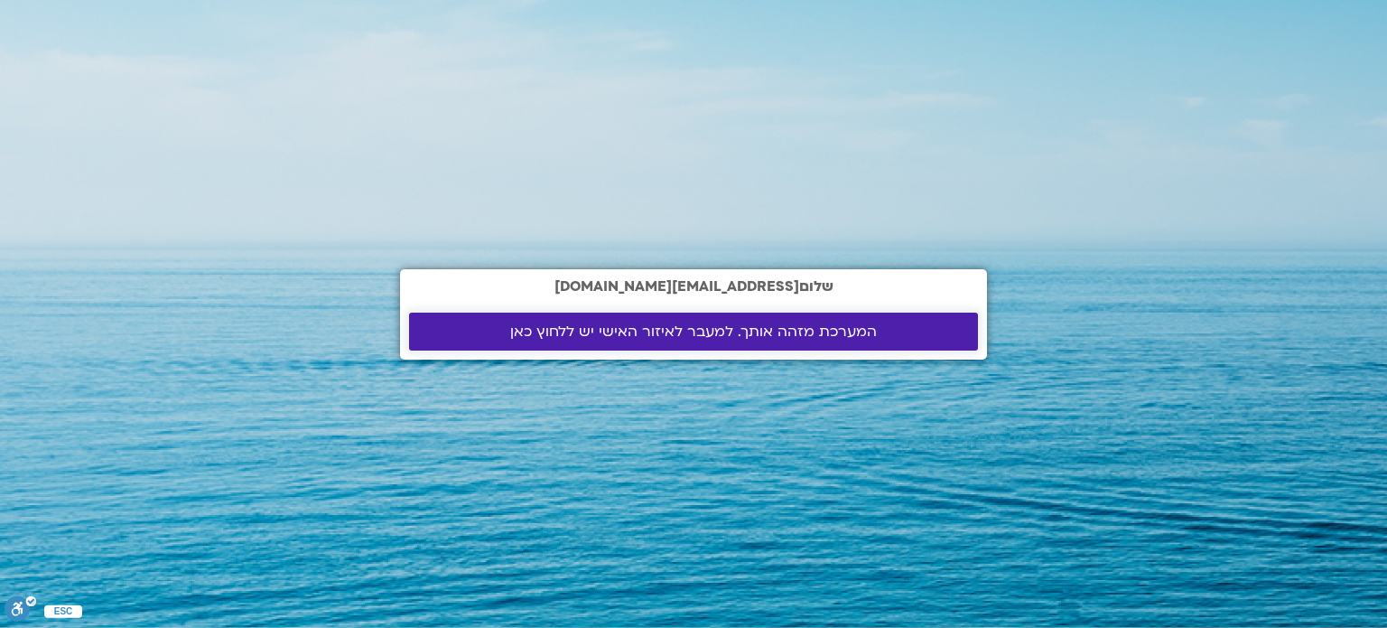
click at [874, 333] on span "המערכת מזהה אותך. למעבר לאיזור האישי יש ללחוץ כאן" at bounding box center [694, 331] width 526 height 16
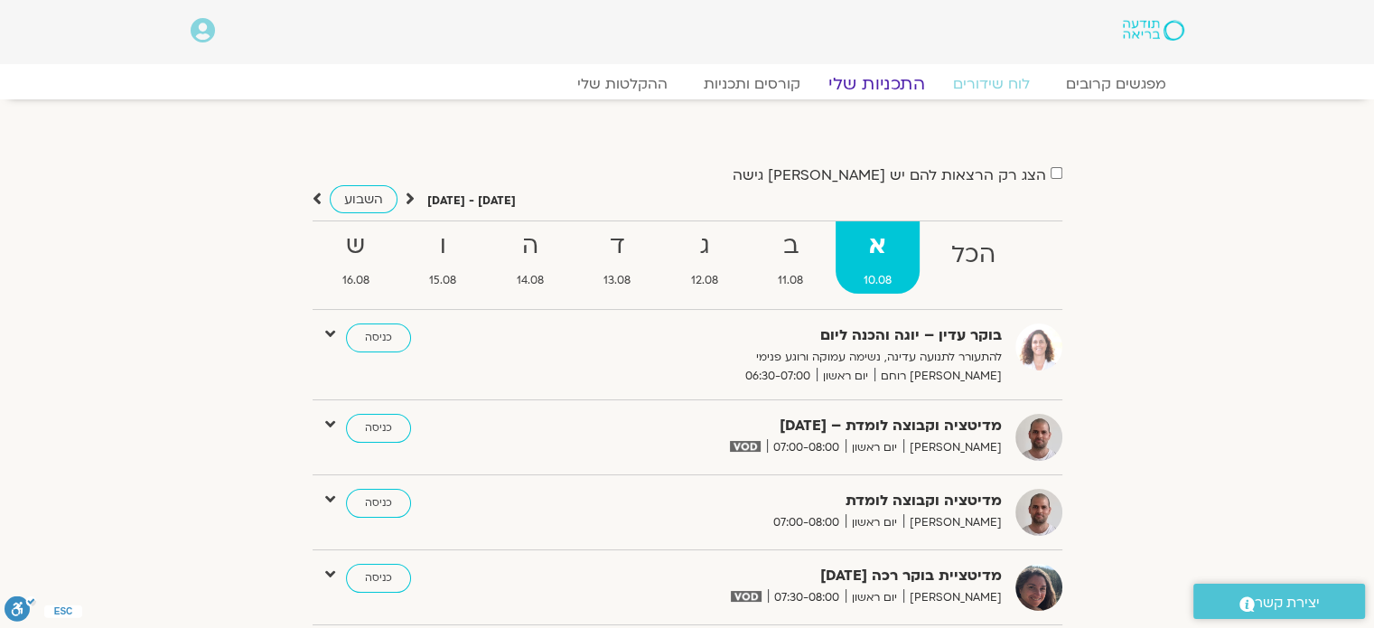
click at [863, 79] on link "התכניות שלי" at bounding box center [877, 84] width 140 height 22
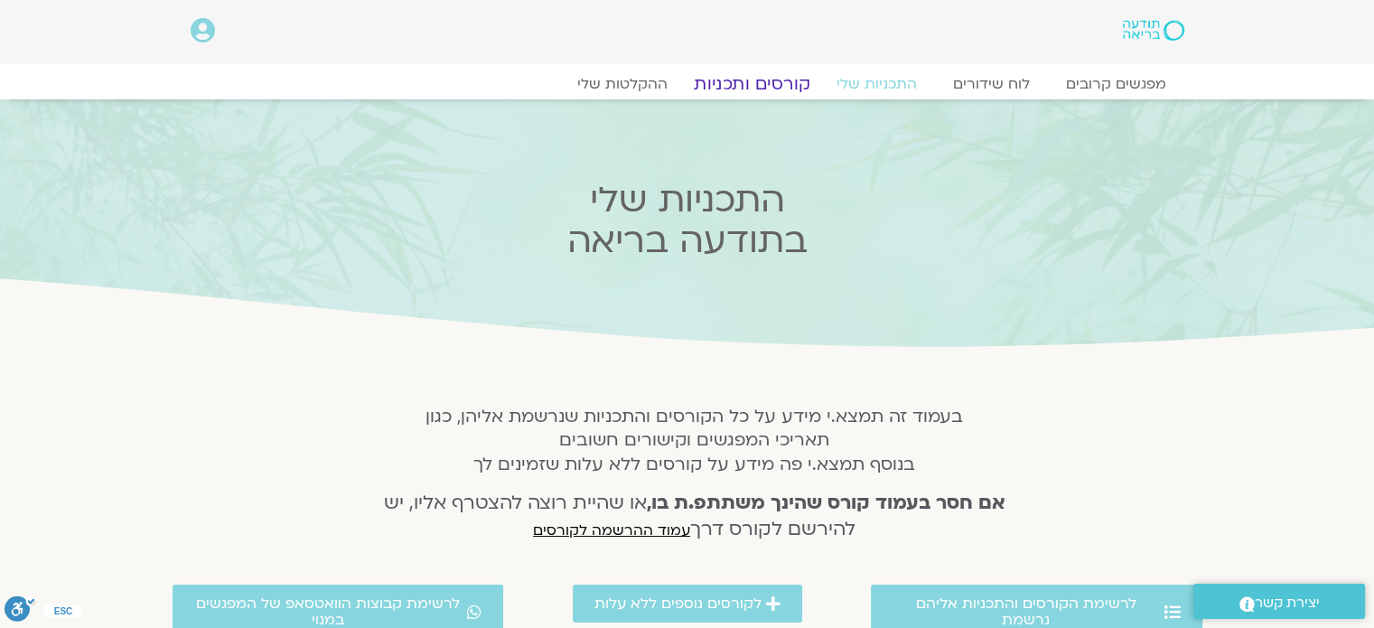
click at [762, 79] on link "קורסים ותכניות" at bounding box center [751, 84] width 159 height 22
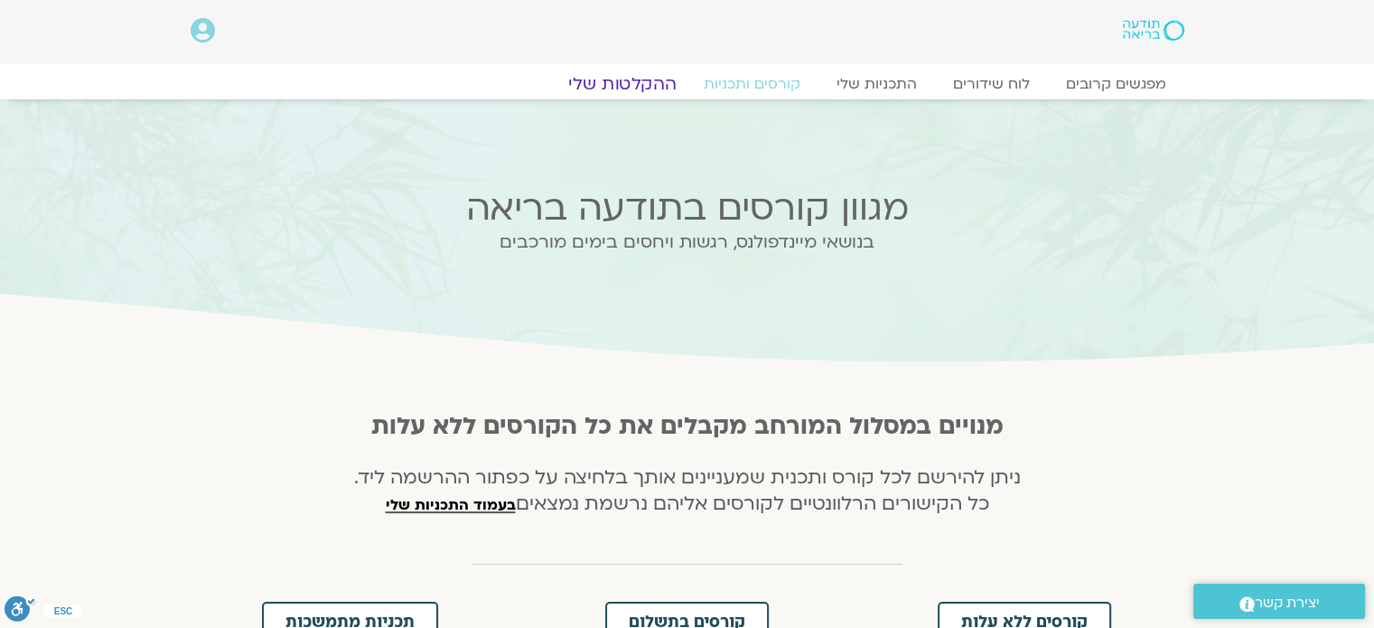
click at [636, 87] on link "ההקלטות שלי" at bounding box center [622, 84] width 152 height 22
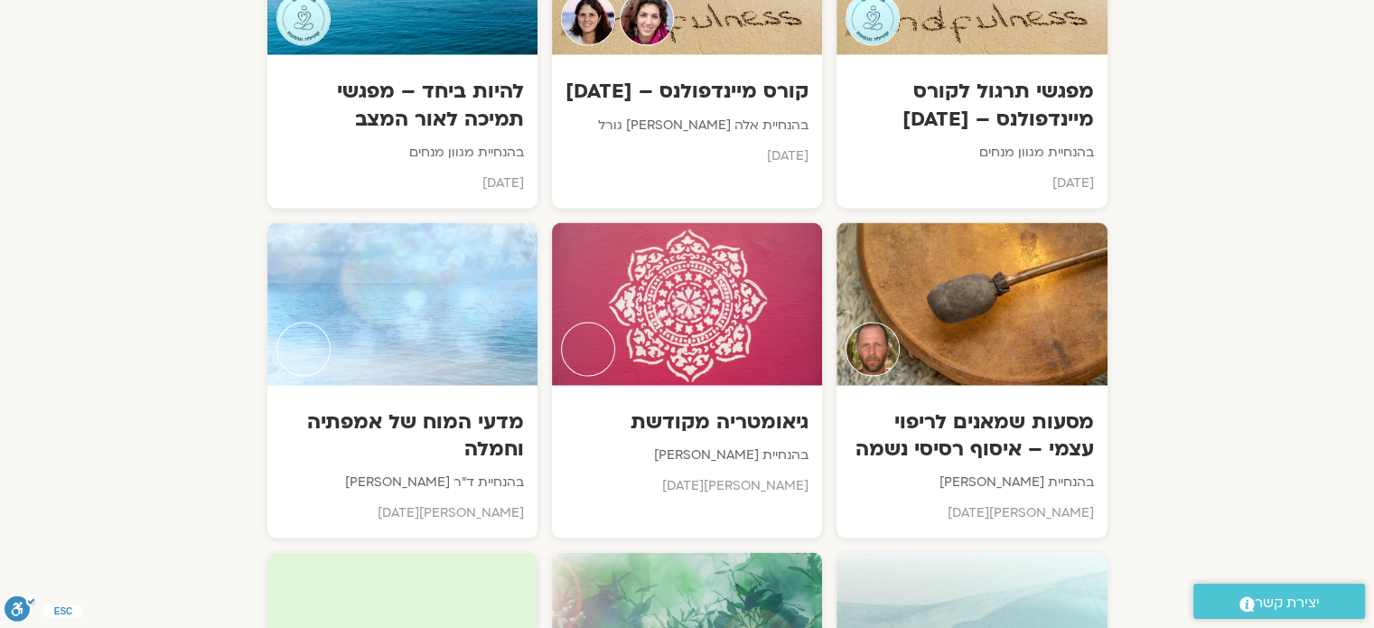
scroll to position [3342, 0]
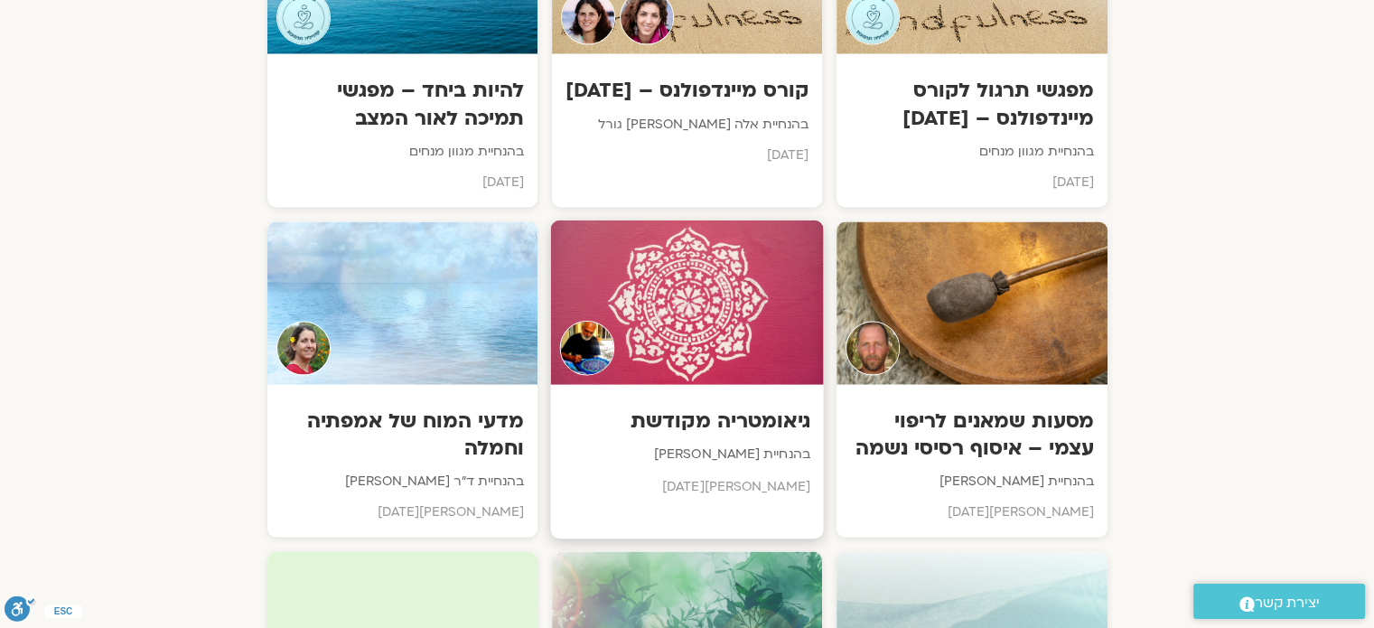
click at [701, 241] on div at bounding box center [686, 301] width 273 height 164
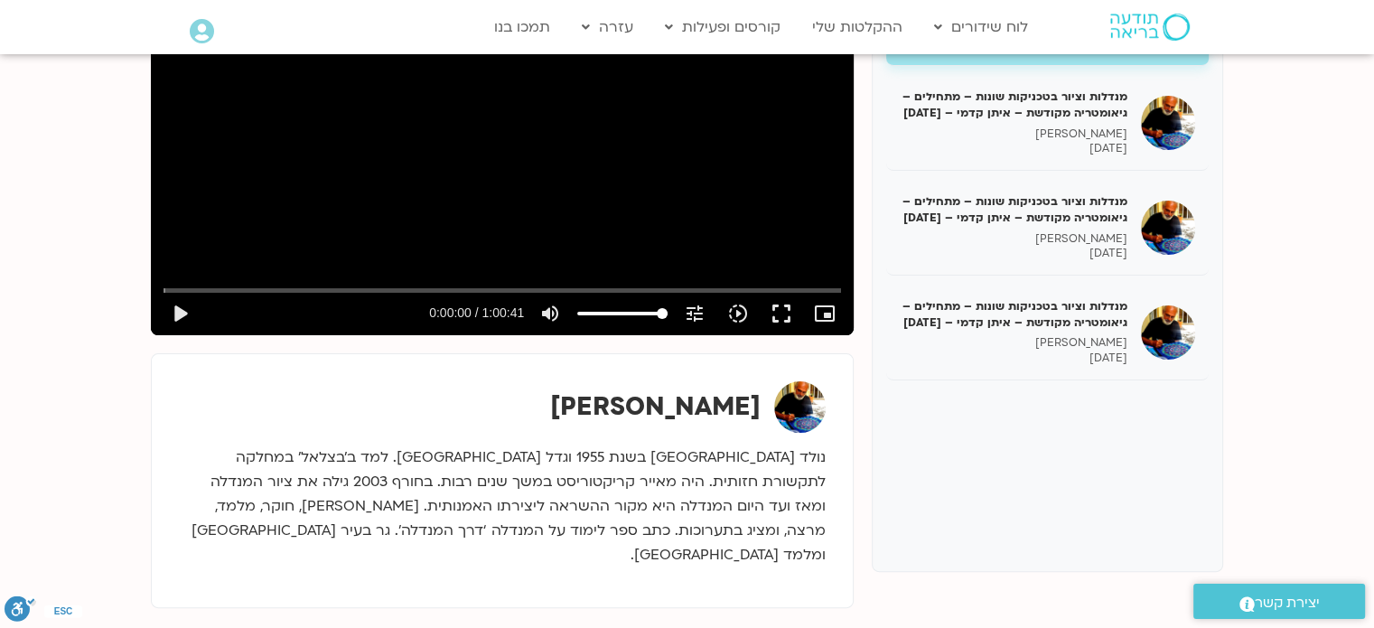
scroll to position [361, 0]
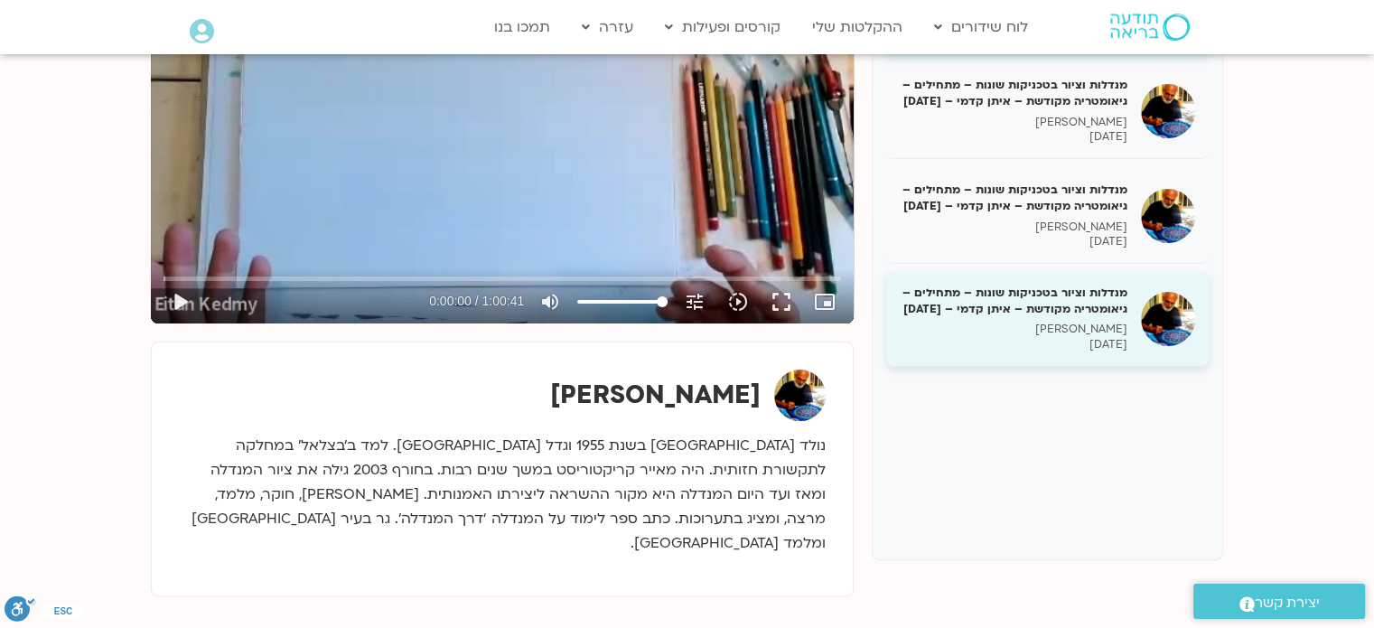
click at [1091, 352] on p "17/06/2025" at bounding box center [1014, 344] width 228 height 15
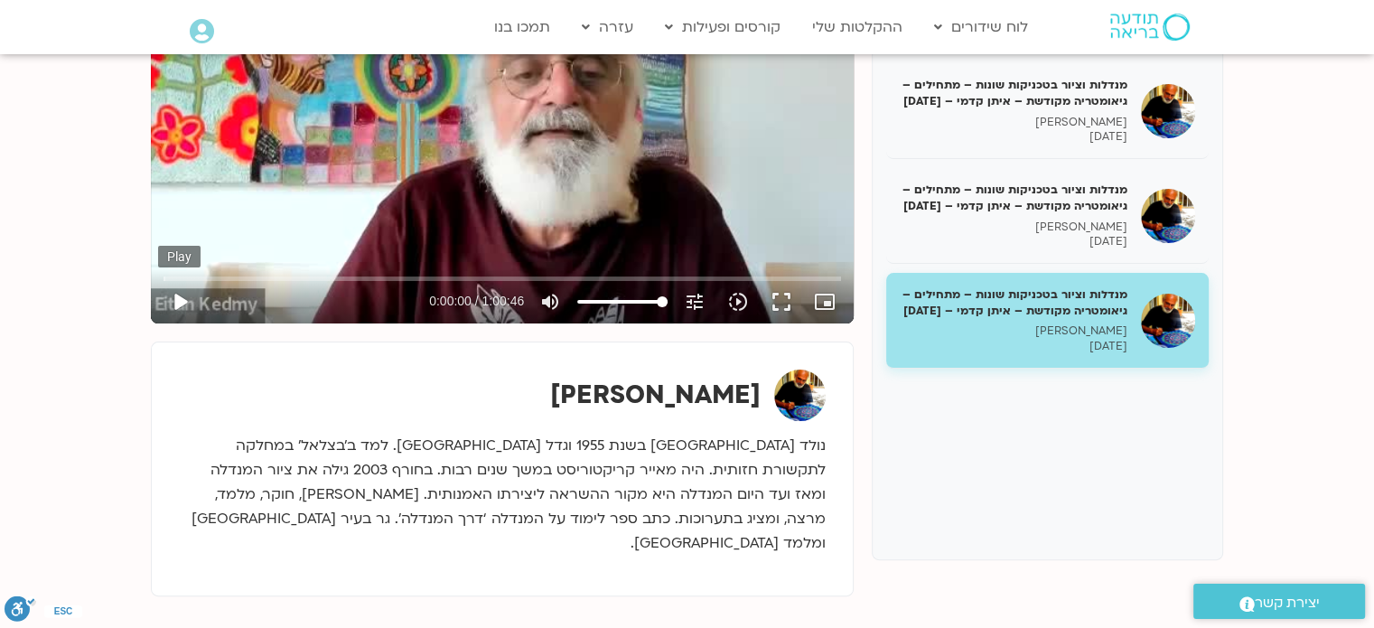
click at [180, 300] on button "play_arrow" at bounding box center [179, 301] width 43 height 43
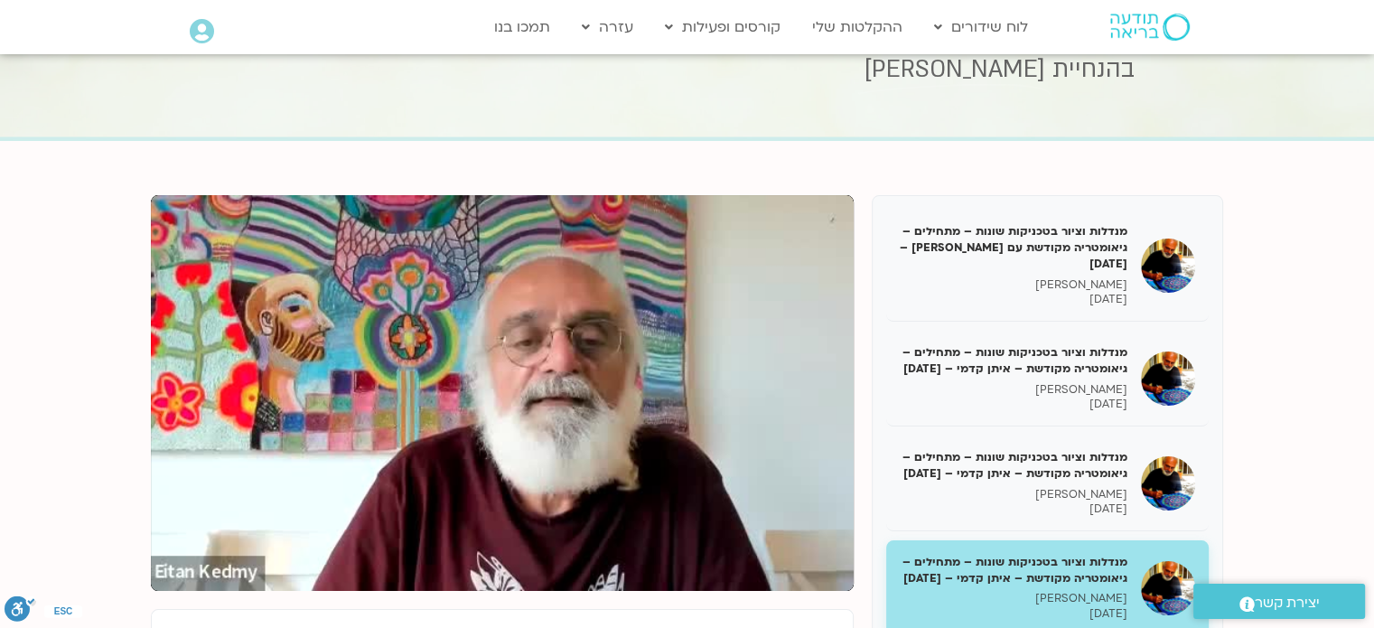
scroll to position [90, 0]
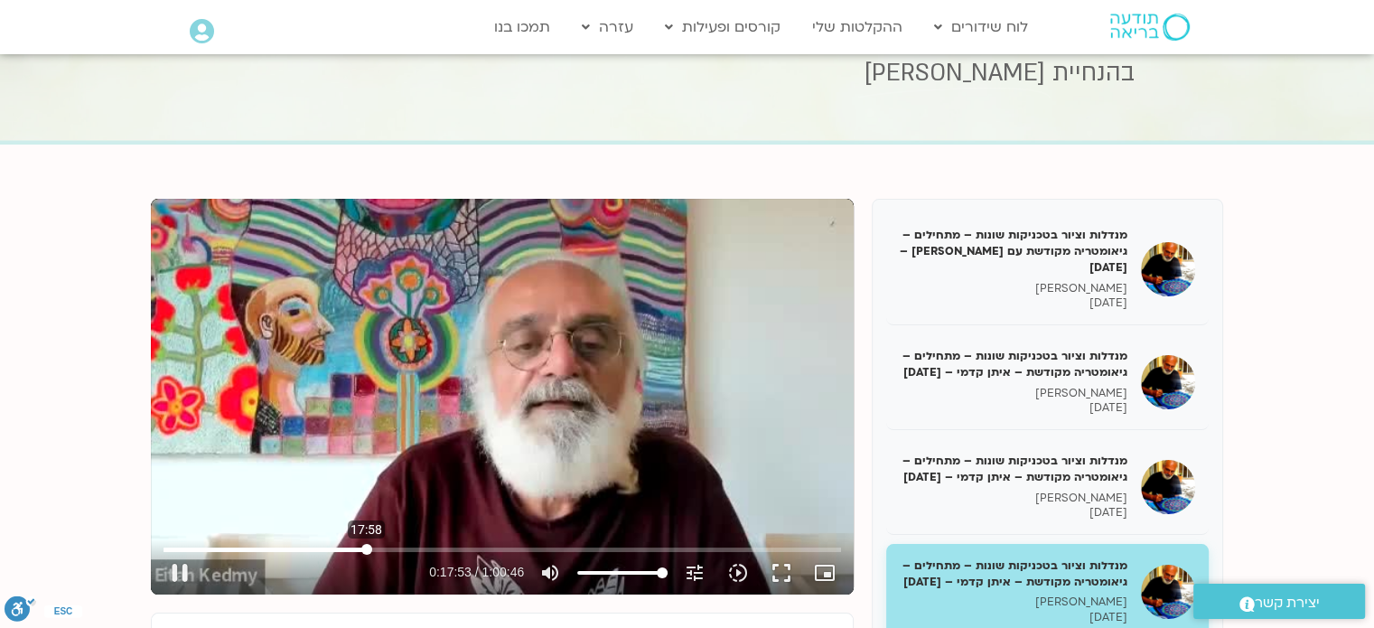
drag, startPoint x: 177, startPoint y: 548, endPoint x: 366, endPoint y: 551, distance: 188.8
click at [366, 551] on input "Seek" at bounding box center [501, 549] width 677 height 11
drag, startPoint x: 366, startPoint y: 552, endPoint x: 447, endPoint y: 557, distance: 81.5
click at [447, 555] on input "Seek" at bounding box center [501, 549] width 677 height 11
click at [542, 566] on div "pause 0:25:24 / 1:00:46 volume_up Mute tune Resolution Auto 360p slow_motion_vi…" at bounding box center [502, 572] width 688 height 43
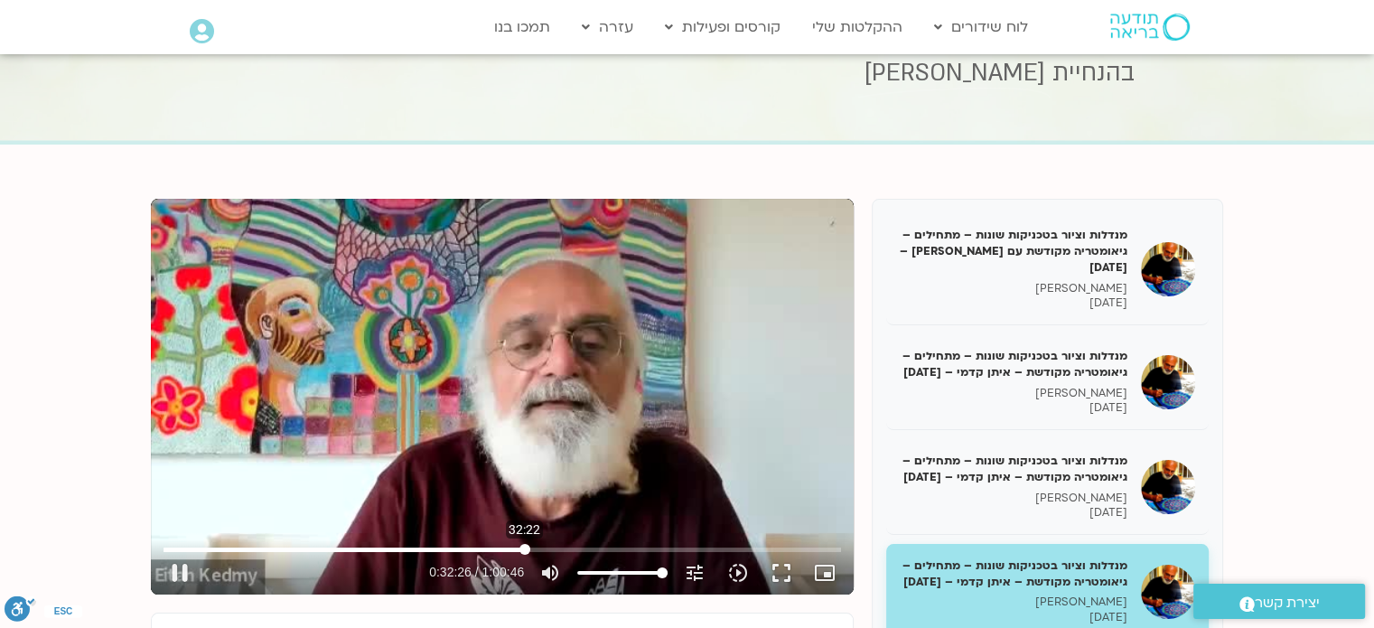
drag, startPoint x: 440, startPoint y: 546, endPoint x: 518, endPoint y: 551, distance: 77.8
click at [524, 551] on input "Seek" at bounding box center [501, 549] width 677 height 11
drag, startPoint x: 524, startPoint y: 545, endPoint x: 598, endPoint y: 547, distance: 74.1
click at [598, 547] on input "Seek" at bounding box center [501, 549] width 677 height 11
drag, startPoint x: 598, startPoint y: 547, endPoint x: 687, endPoint y: 566, distance: 91.4
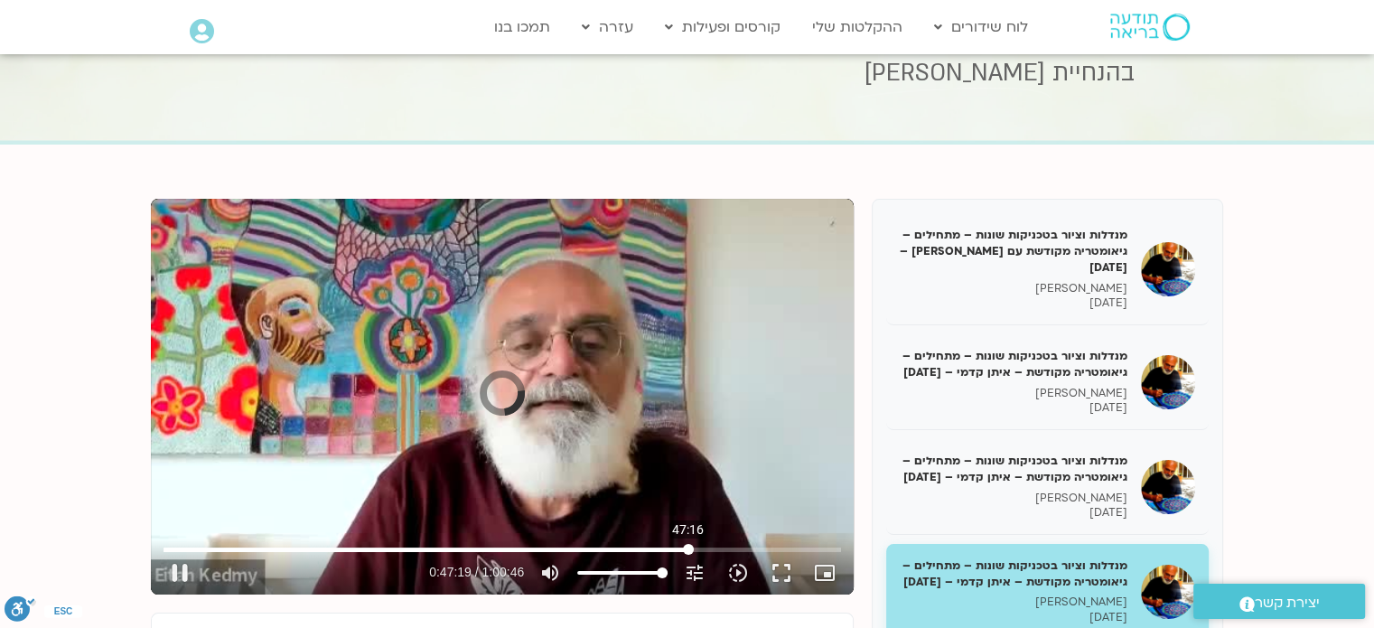
click at [687, 555] on input "Seek" at bounding box center [501, 549] width 677 height 11
drag, startPoint x: 690, startPoint y: 547, endPoint x: 720, endPoint y: 549, distance: 29.9
click at [720, 549] on input "Seek" at bounding box center [501, 549] width 677 height 11
drag, startPoint x: 723, startPoint y: 549, endPoint x: 784, endPoint y: 554, distance: 61.6
click at [784, 554] on input "Seek" at bounding box center [501, 549] width 677 height 11
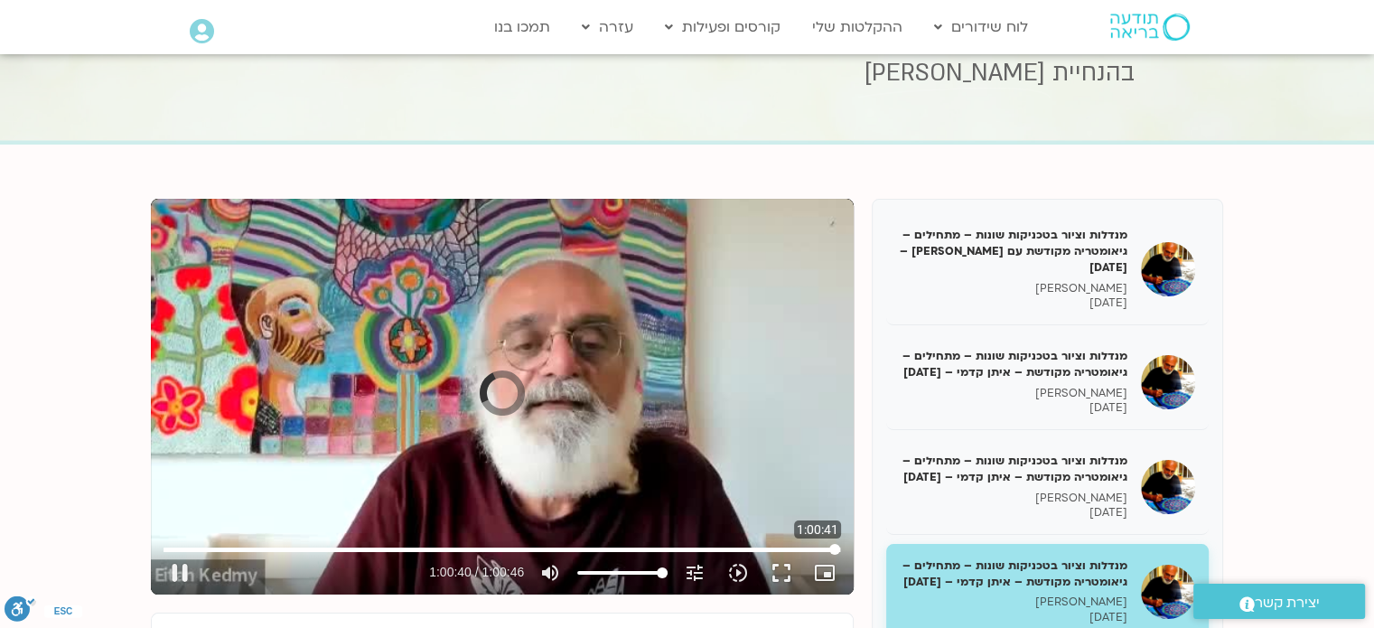
drag, startPoint x: 784, startPoint y: 550, endPoint x: 835, endPoint y: 555, distance: 50.8
click at [835, 555] on input "Seek" at bounding box center [501, 549] width 677 height 11
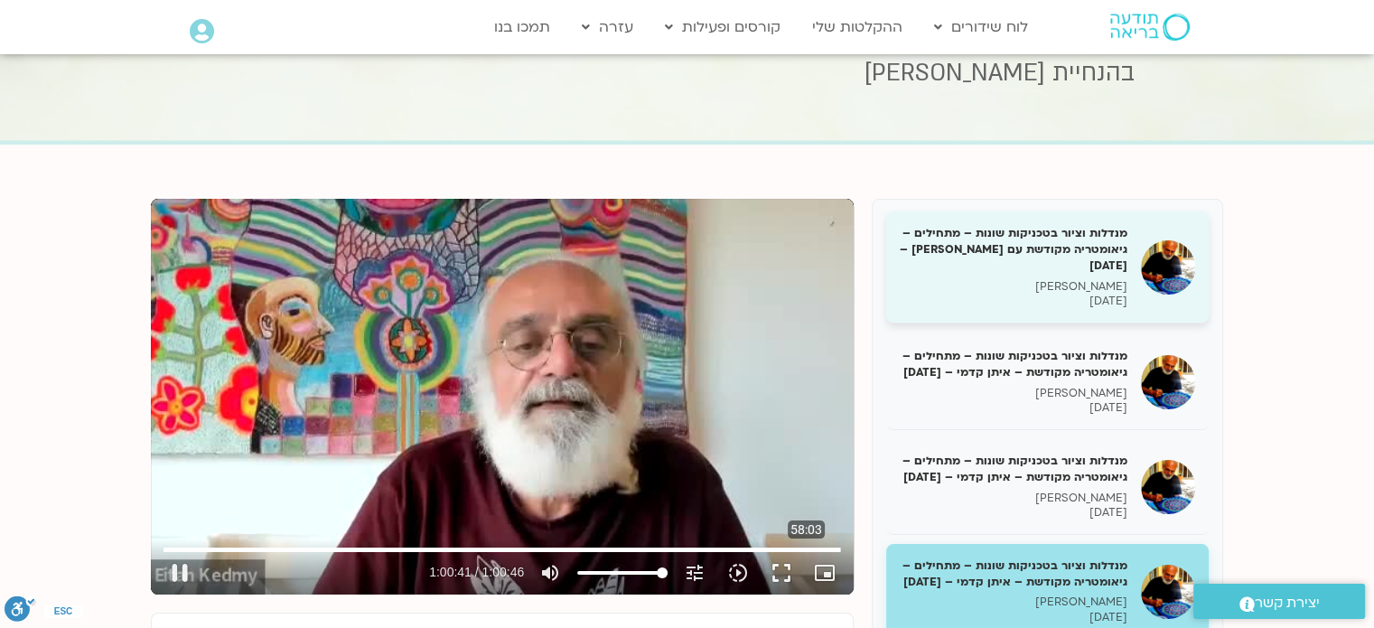
type input "3641.735958"
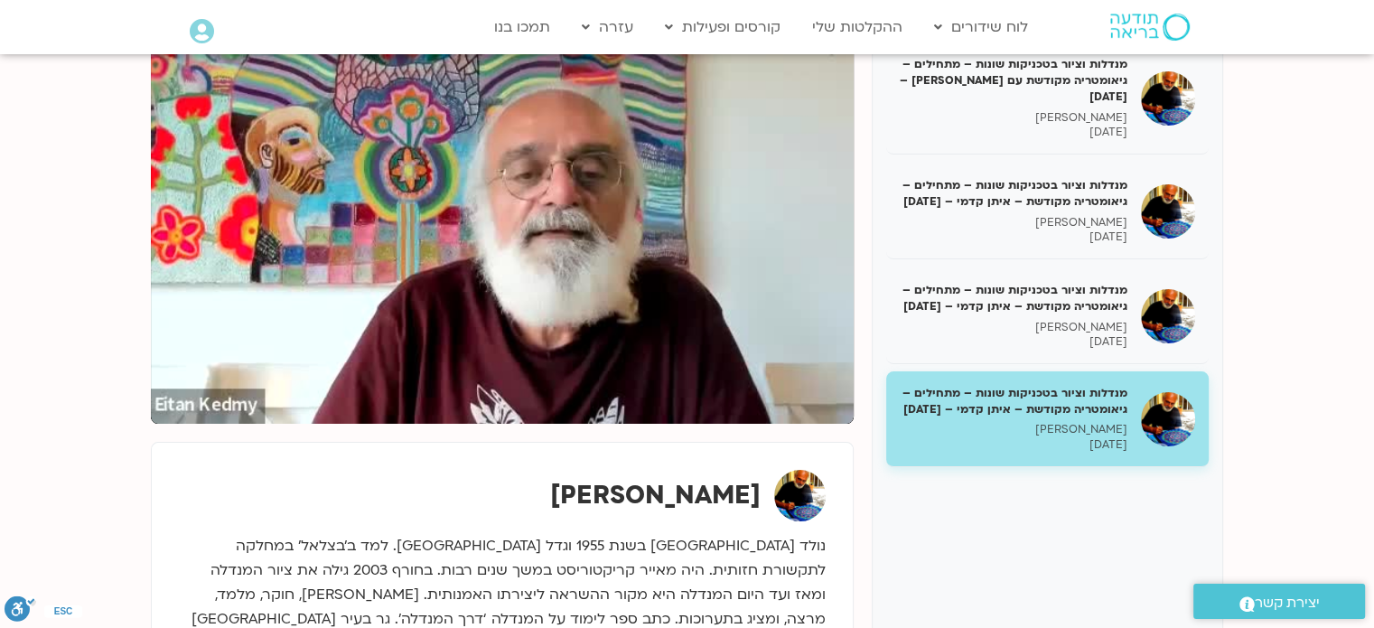
scroll to position [271, 0]
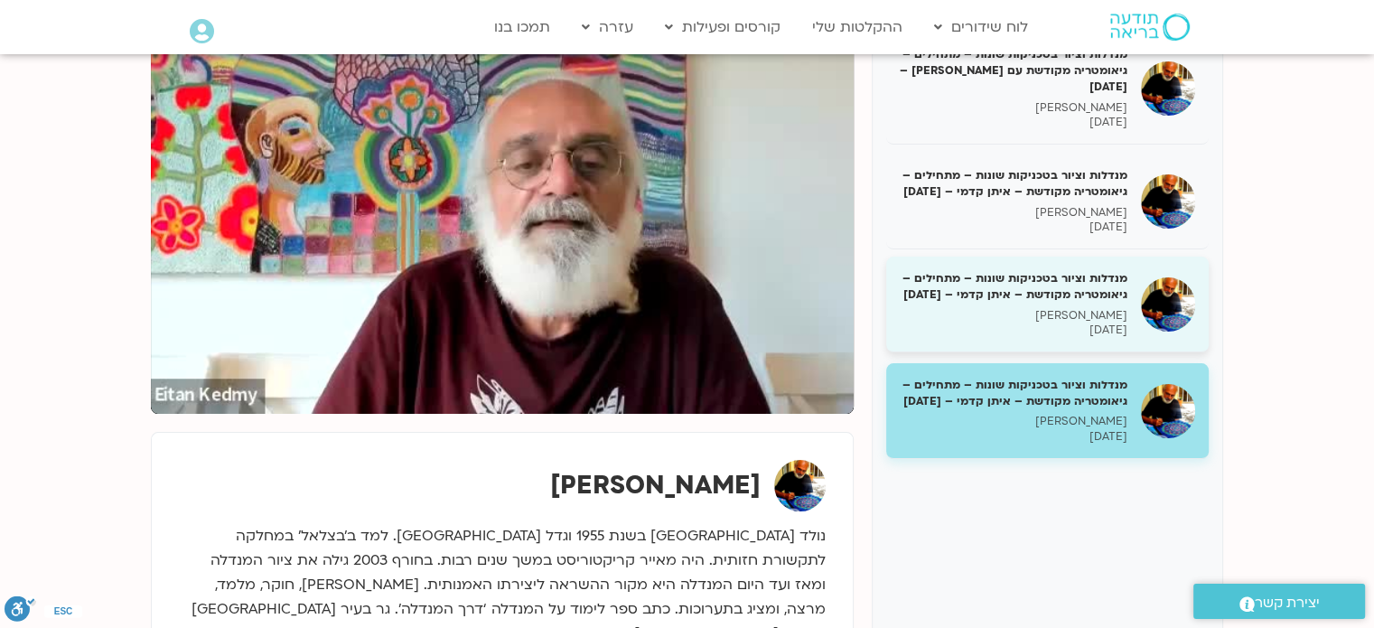
click at [1096, 303] on h5 "מנדלות וציור בטכניקות שונות – מתחילים – גיאומטריה מקודשת – איתן קדמי – 10/06/25" at bounding box center [1014, 286] width 228 height 33
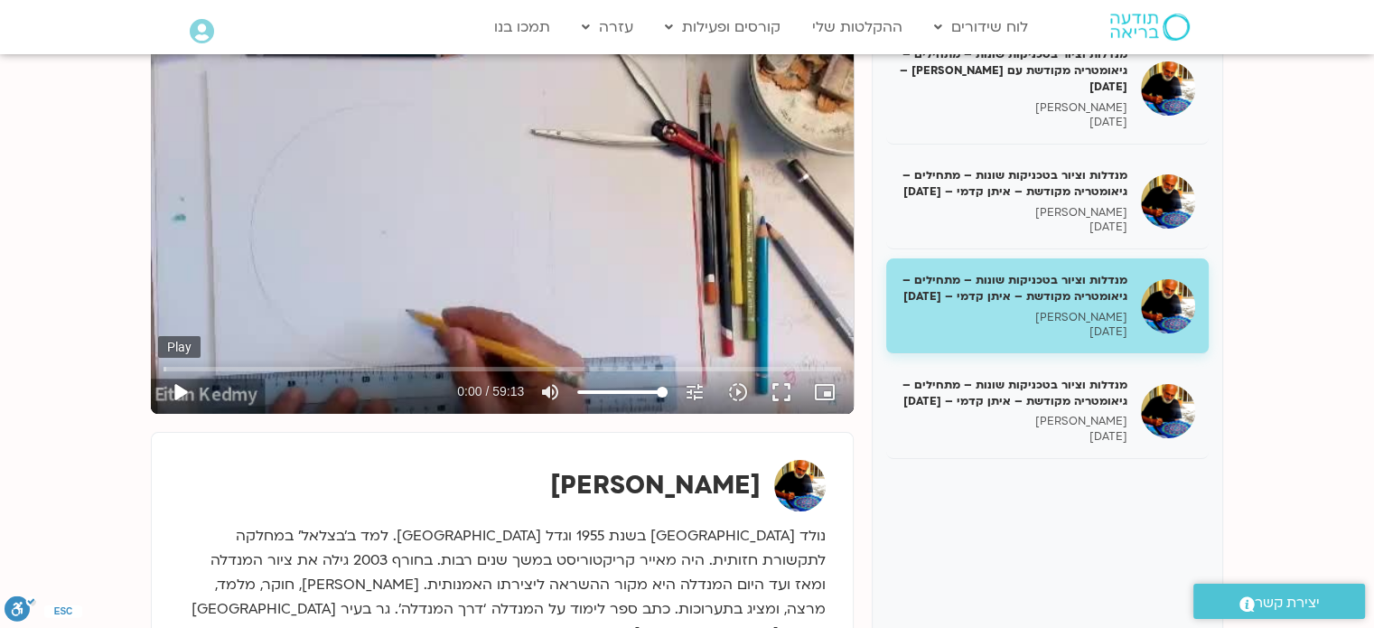
click at [182, 392] on button "play_arrow" at bounding box center [179, 391] width 43 height 43
drag, startPoint x: 191, startPoint y: 369, endPoint x: 287, endPoint y: 369, distance: 95.8
click at [287, 369] on input "Seek" at bounding box center [501, 368] width 677 height 11
drag, startPoint x: 287, startPoint y: 369, endPoint x: 374, endPoint y: 369, distance: 86.7
click at [374, 369] on input "Seek" at bounding box center [501, 368] width 677 height 11
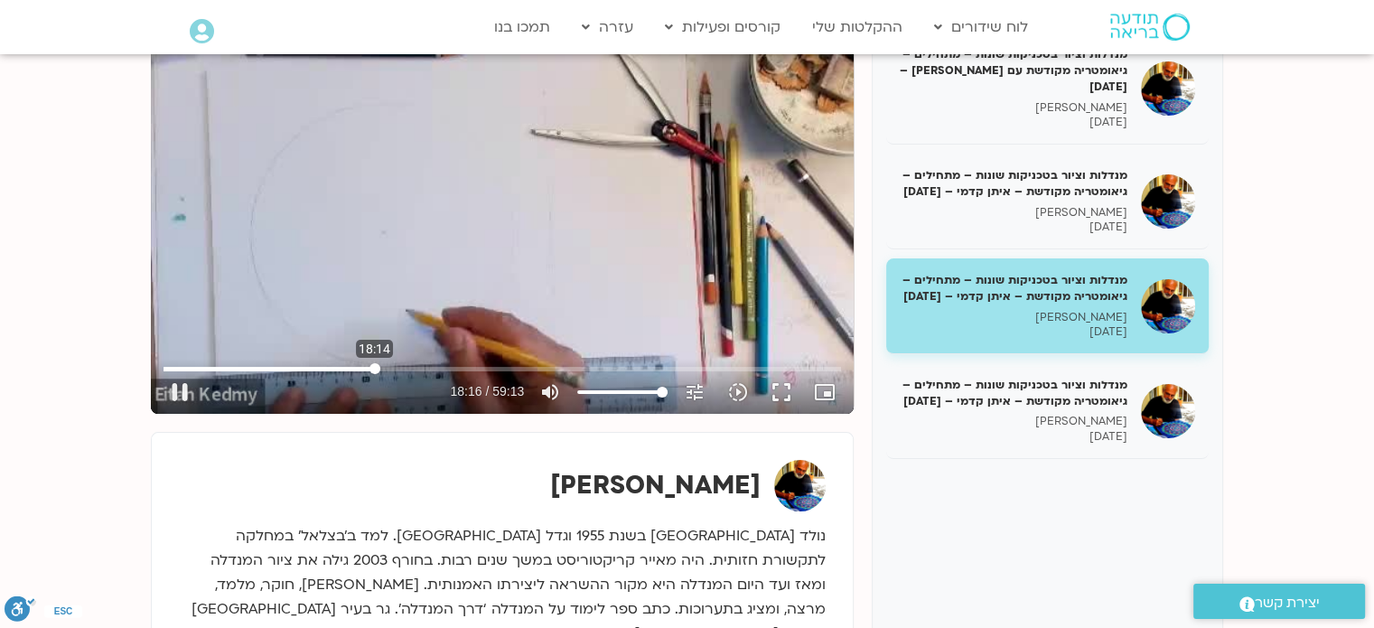
click at [374, 369] on input "Seek" at bounding box center [501, 368] width 677 height 11
click at [423, 369] on input "Seek" at bounding box center [501, 368] width 677 height 11
click at [484, 364] on input "Seek" at bounding box center [501, 368] width 677 height 11
click at [524, 369] on input "Seek" at bounding box center [501, 368] width 677 height 11
click at [551, 367] on input "Seek" at bounding box center [501, 368] width 677 height 11
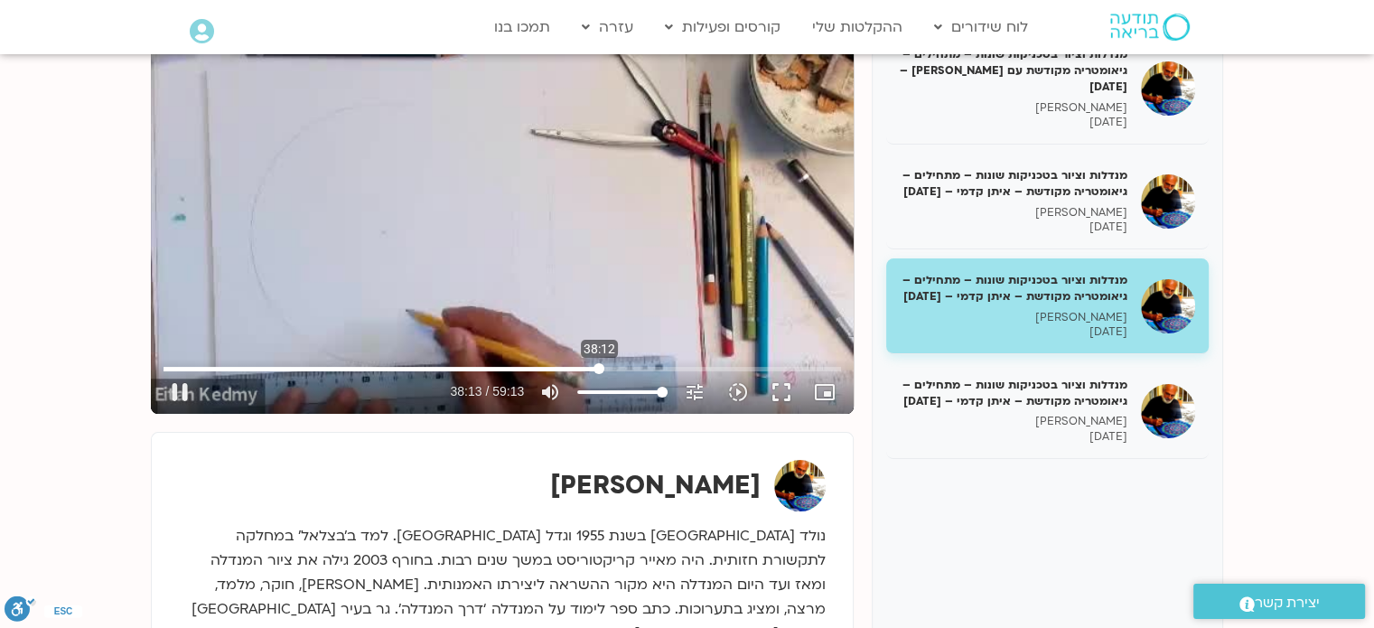
click at [599, 370] on input "Seek" at bounding box center [501, 368] width 677 height 11
click at [625, 368] on input "Seek" at bounding box center [501, 368] width 677 height 11
click at [670, 371] on input "Seek" at bounding box center [501, 368] width 677 height 11
click at [701, 371] on input "Seek" at bounding box center [501, 368] width 677 height 11
click at [746, 366] on input "Seek" at bounding box center [501, 368] width 677 height 11
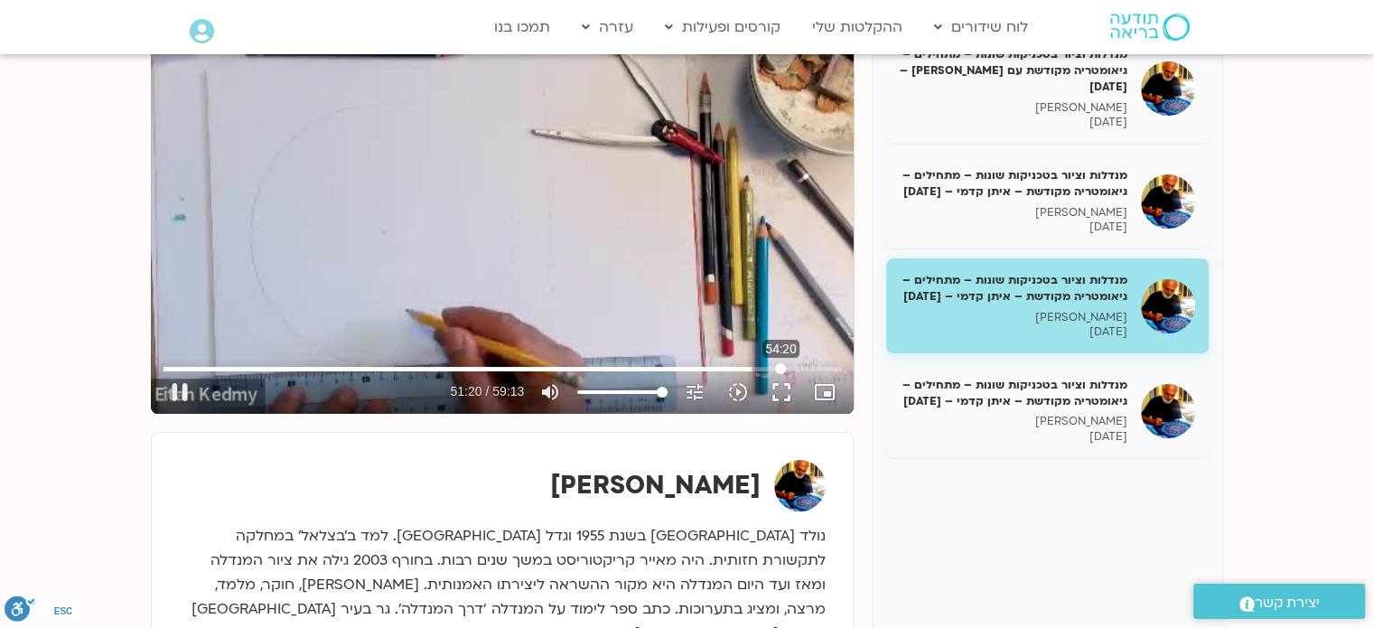
click at [780, 368] on input "Seek" at bounding box center [501, 368] width 677 height 11
click at [817, 370] on input "Seek" at bounding box center [501, 368] width 677 height 11
click at [823, 368] on input "Seek" at bounding box center [501, 368] width 677 height 11
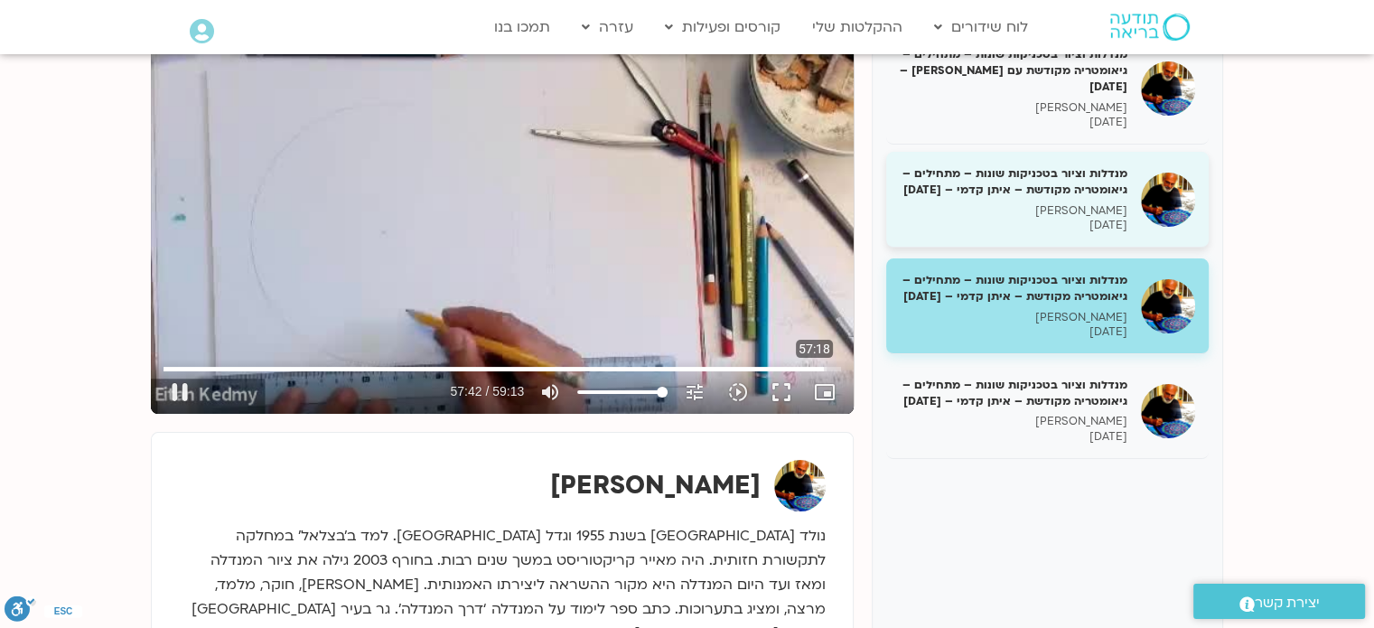
type input "3463.127968"
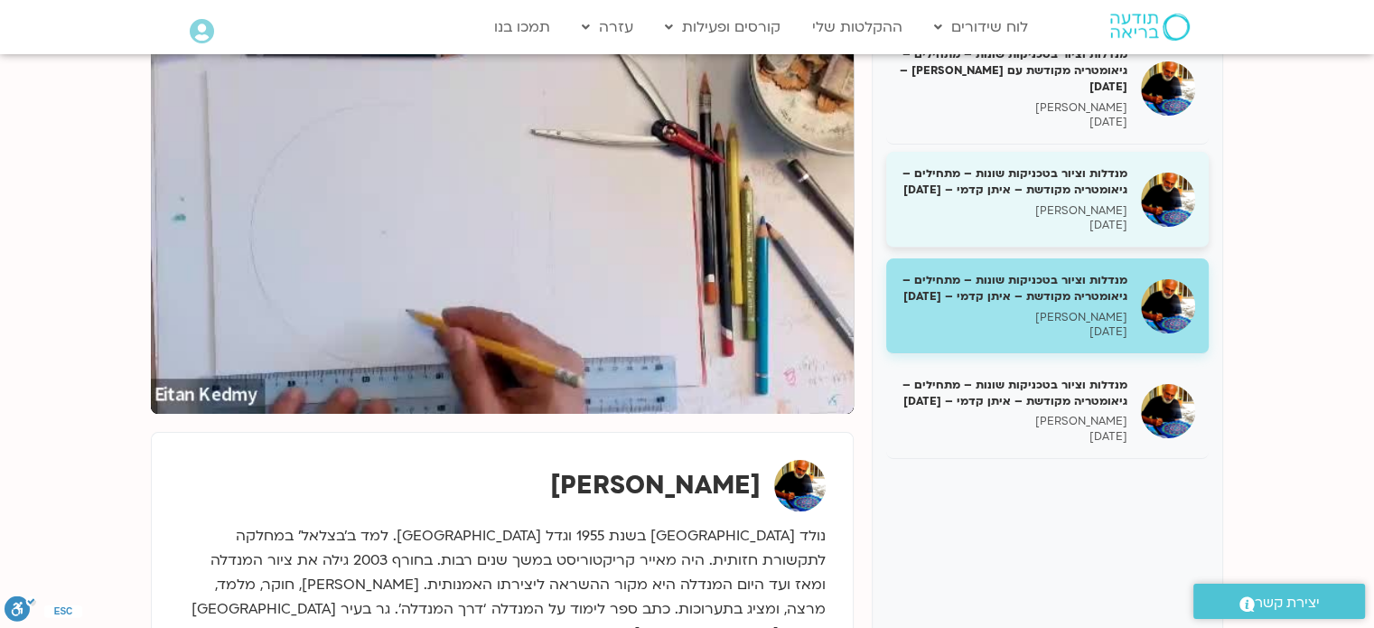
click at [1087, 187] on h5 "מנדלות וציור בטכניקות שונות – מתחילים – גיאומטריה מקודשת – איתן קדמי – 03/06/25" at bounding box center [1014, 181] width 228 height 33
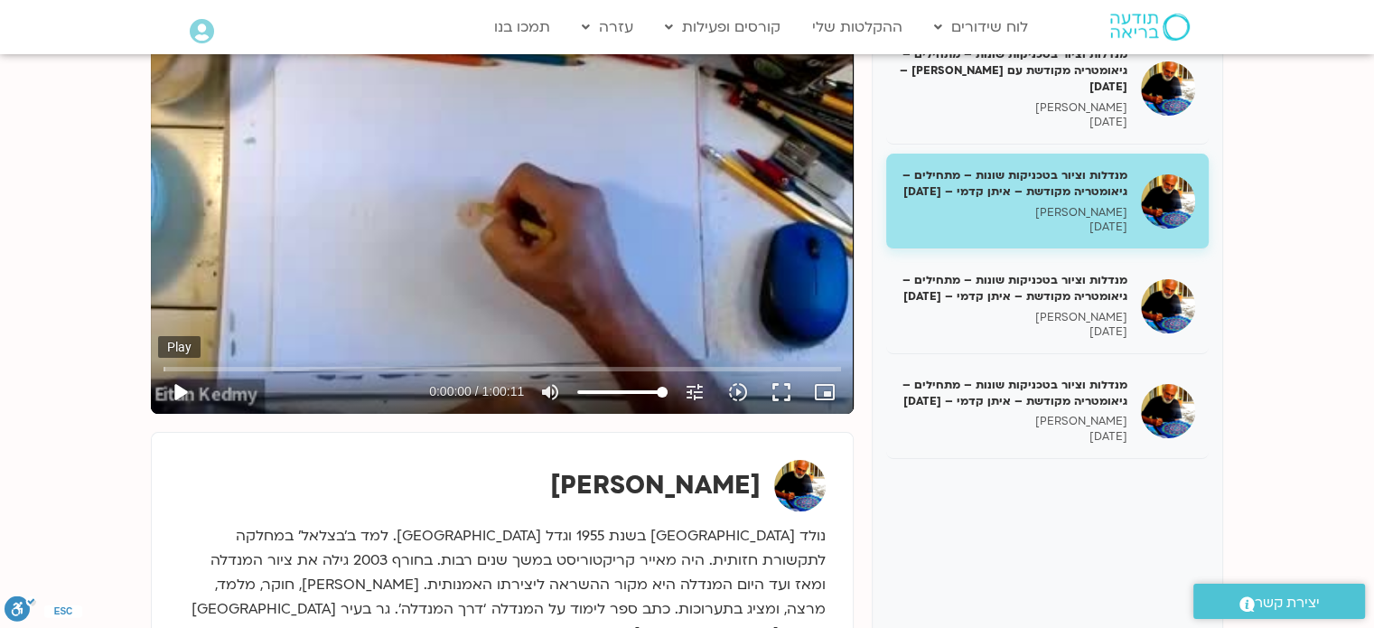
click at [181, 385] on button "play_arrow" at bounding box center [179, 391] width 43 height 43
drag, startPoint x: 166, startPoint y: 369, endPoint x: 380, endPoint y: 369, distance: 214.1
click at [380, 369] on input "Seek" at bounding box center [501, 368] width 677 height 11
drag, startPoint x: 380, startPoint y: 369, endPoint x: 466, endPoint y: 371, distance: 85.8
click at [469, 371] on input "Seek" at bounding box center [501, 368] width 677 height 11
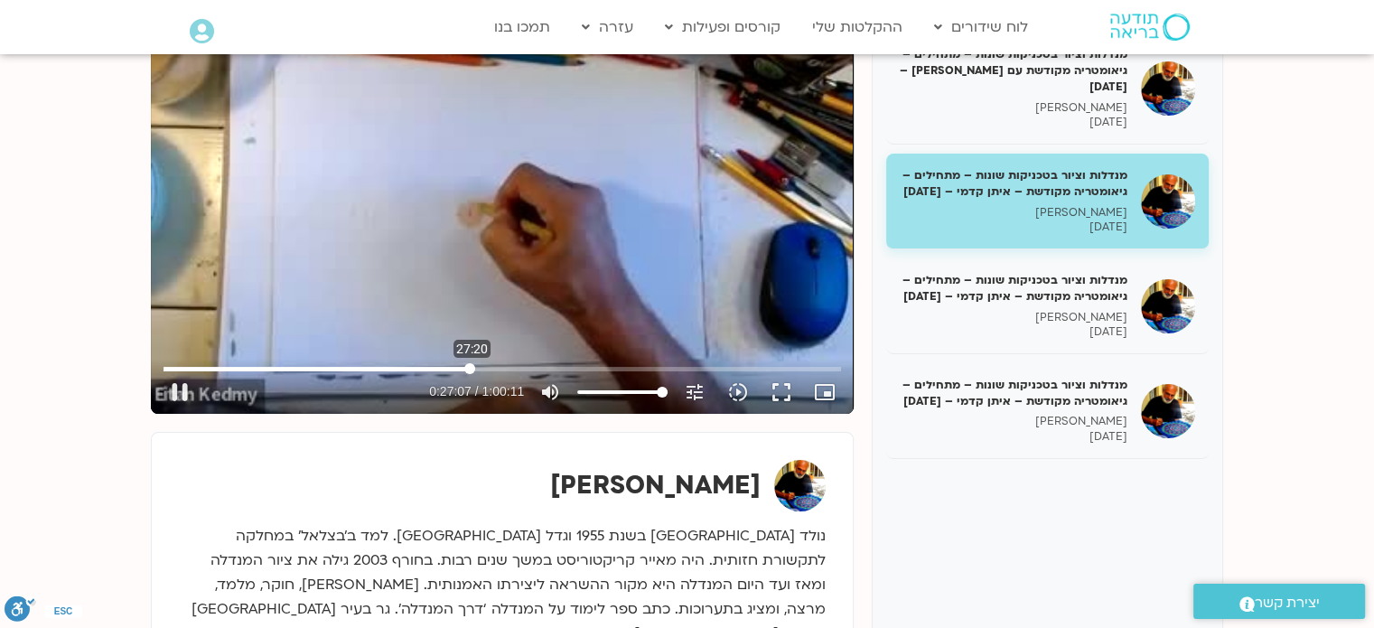
click at [472, 370] on input "Seek" at bounding box center [501, 368] width 677 height 11
click at [489, 365] on input "Seek" at bounding box center [501, 368] width 677 height 11
click at [527, 364] on input "Seek" at bounding box center [501, 368] width 677 height 11
click at [587, 365] on input "Seek" at bounding box center [501, 368] width 677 height 11
click at [619, 369] on input "Seek" at bounding box center [501, 368] width 677 height 11
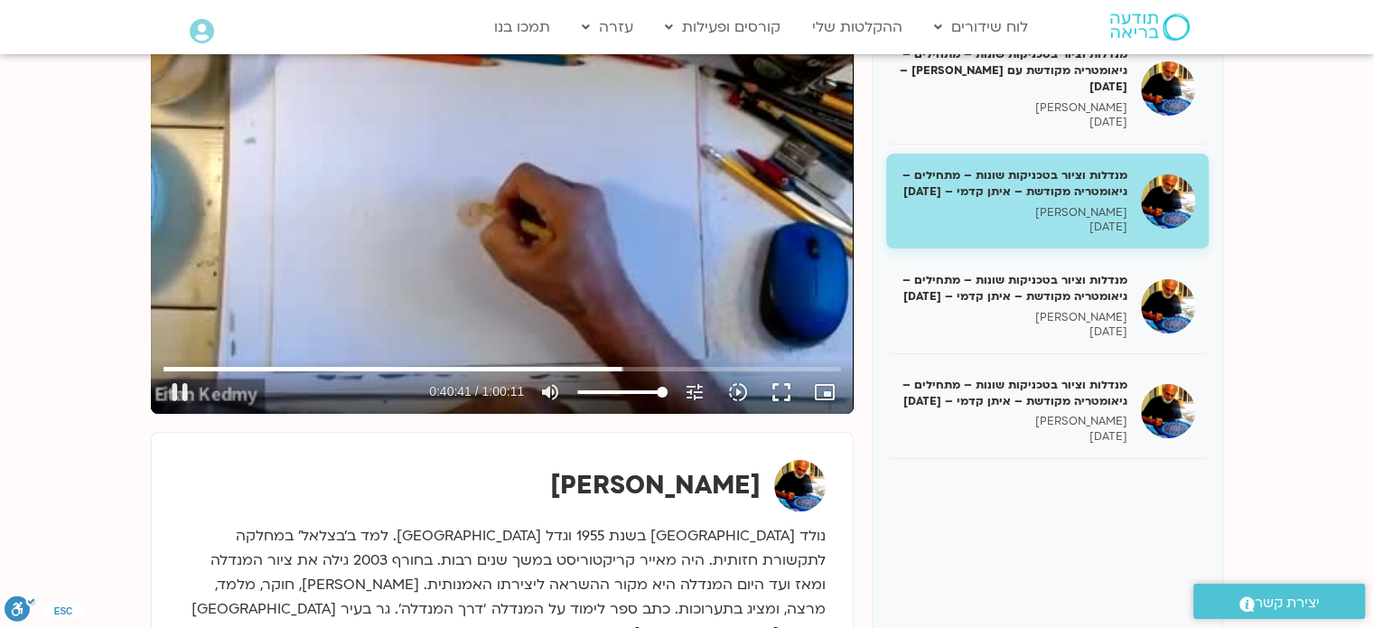
click at [661, 360] on div "Skip Ad 44:27 pause 0:40:41 / 1:00:11 volume_up Mute tune Resolution Auto 240p …" at bounding box center [502, 384] width 688 height 59
click at [668, 368] on input "Seek" at bounding box center [501, 368] width 677 height 11
click at [709, 370] on input "Seek" at bounding box center [501, 368] width 677 height 11
click at [756, 369] on input "Seek" at bounding box center [501, 368] width 677 height 11
click at [792, 368] on input "Seek" at bounding box center [501, 368] width 677 height 11
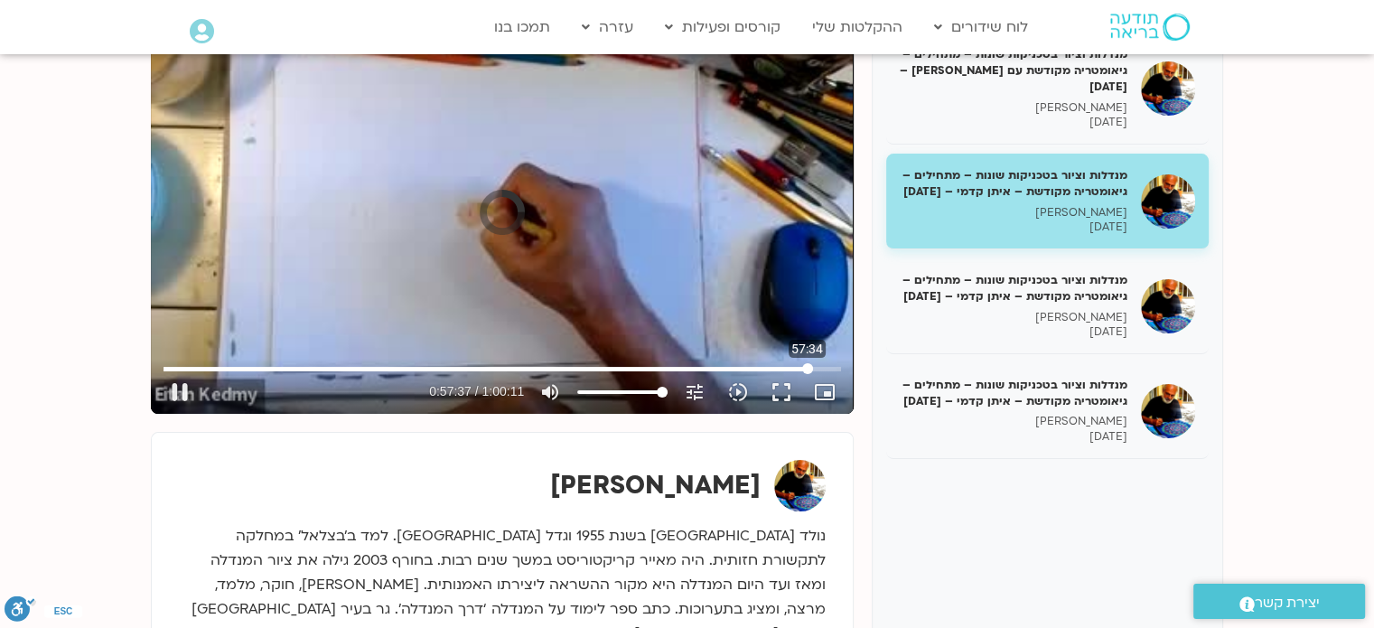
click at [807, 370] on input "Seek" at bounding box center [501, 368] width 677 height 11
click at [824, 369] on input "Seek" at bounding box center [501, 368] width 677 height 11
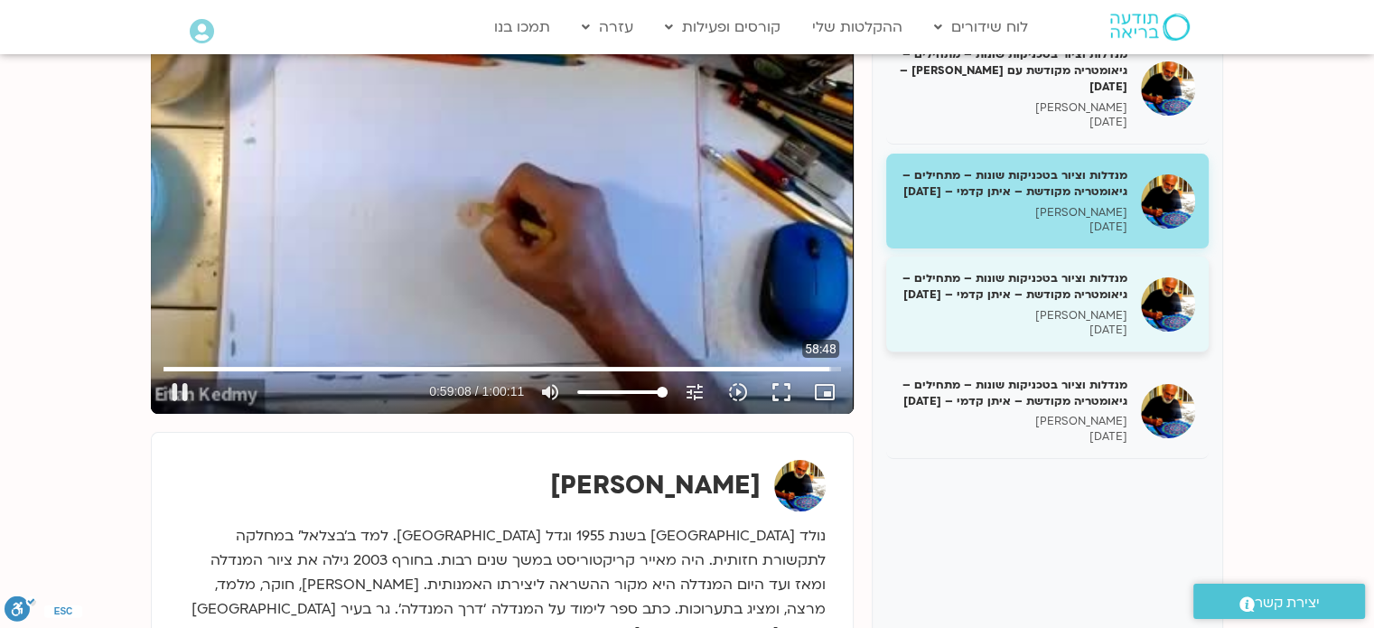
type input "3548.654931"
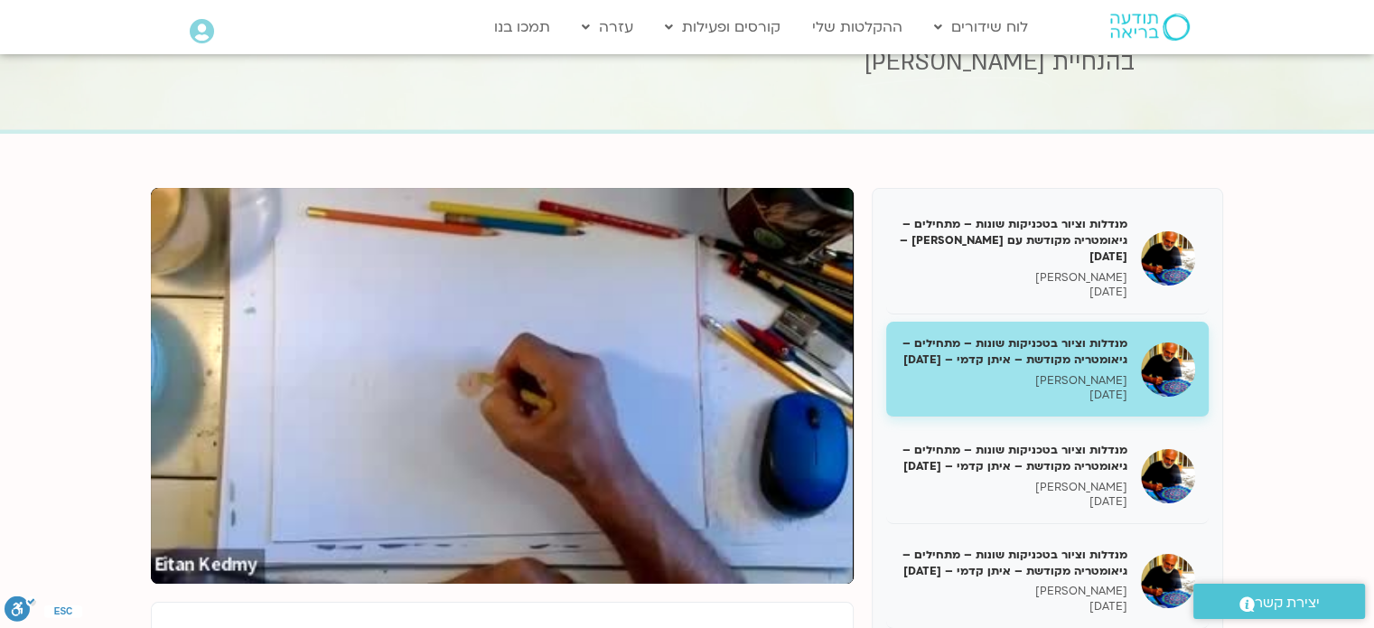
scroll to position [90, 0]
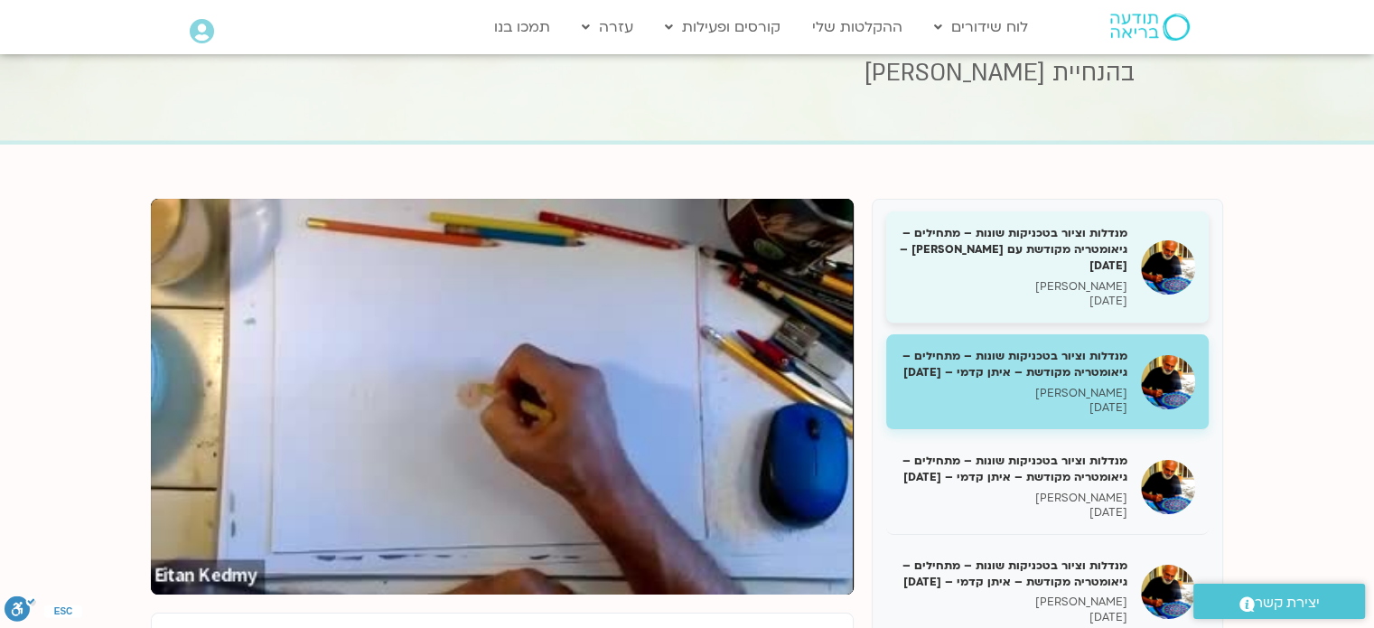
click at [1080, 252] on h5 "מנדלות וציור בטכניקות שונות – מתחילים – גיאומטריה מקודשת עם איתן קדמי – 27/05/25" at bounding box center [1014, 250] width 228 height 50
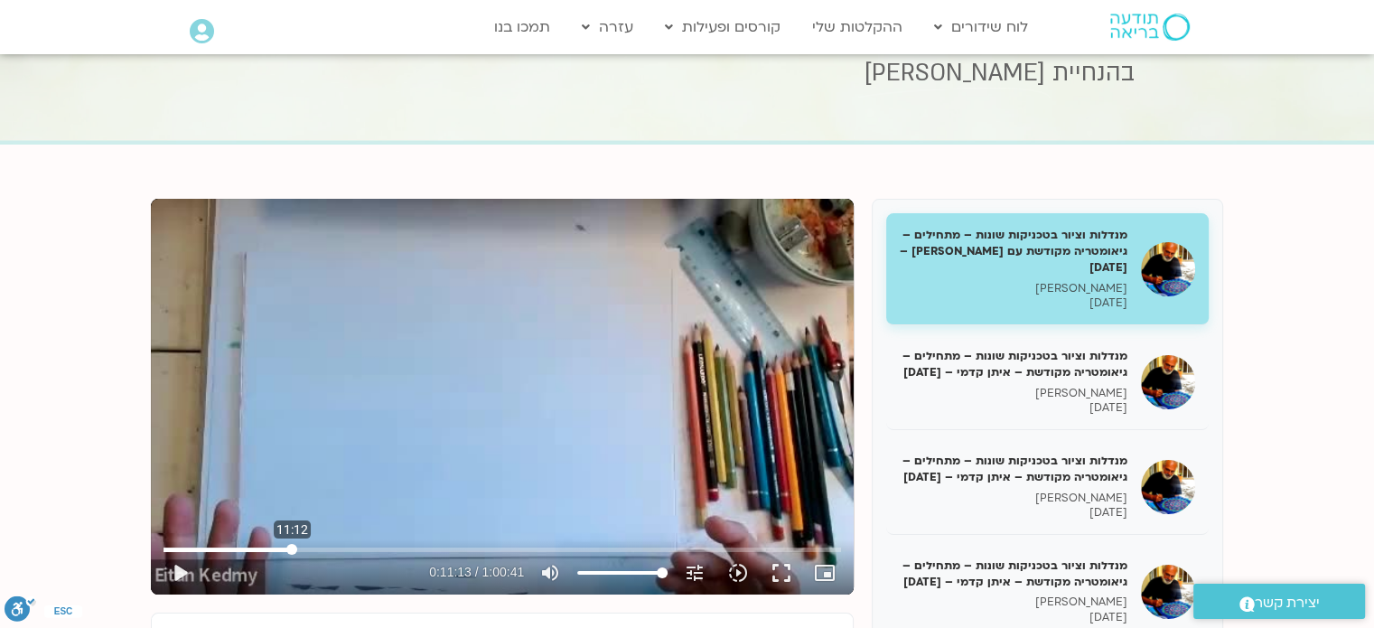
drag, startPoint x: 163, startPoint y: 550, endPoint x: 292, endPoint y: 544, distance: 128.4
click at [292, 544] on input "Seek" at bounding box center [501, 549] width 677 height 11
click at [360, 546] on input "Seek" at bounding box center [501, 549] width 677 height 11
click at [418, 544] on input "Seek" at bounding box center [501, 549] width 677 height 11
click at [507, 550] on input "Seek" at bounding box center [501, 549] width 677 height 11
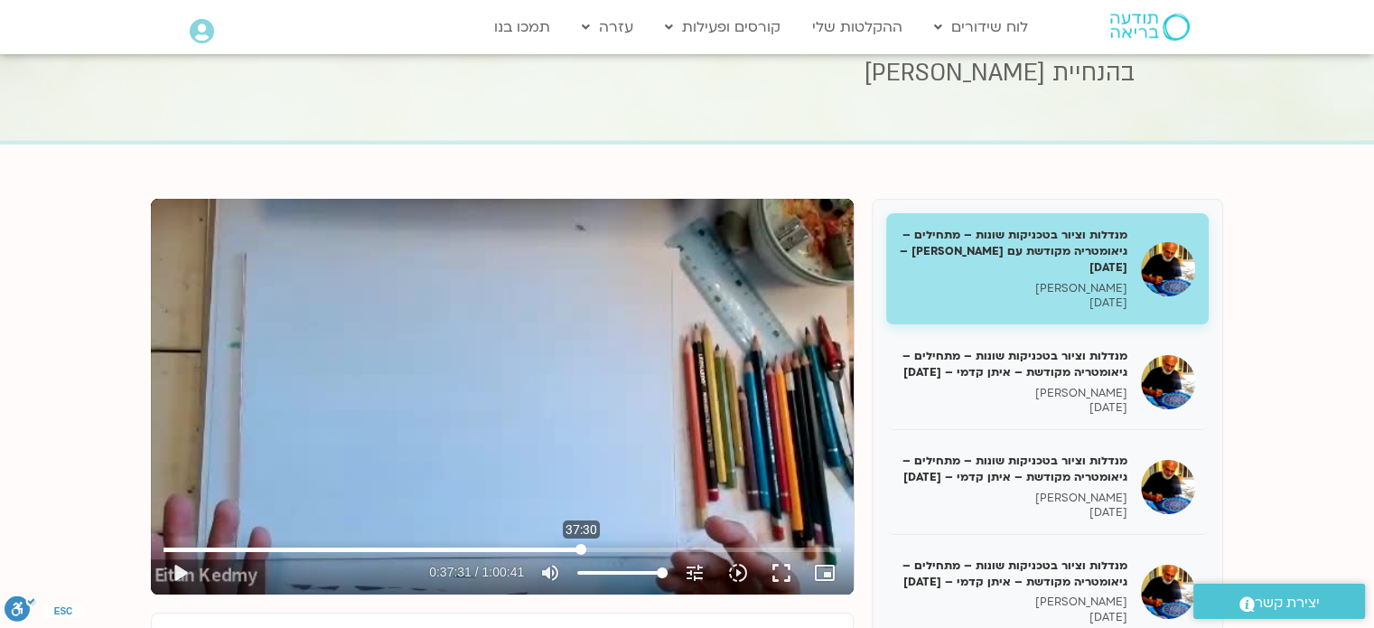
click at [581, 548] on input "Seek" at bounding box center [501, 549] width 677 height 11
click at [658, 545] on input "Seek" at bounding box center [501, 549] width 677 height 11
click at [731, 549] on input "Seek" at bounding box center [501, 549] width 677 height 11
click at [799, 552] on input "Seek" at bounding box center [501, 549] width 677 height 11
type input "3442.912602"
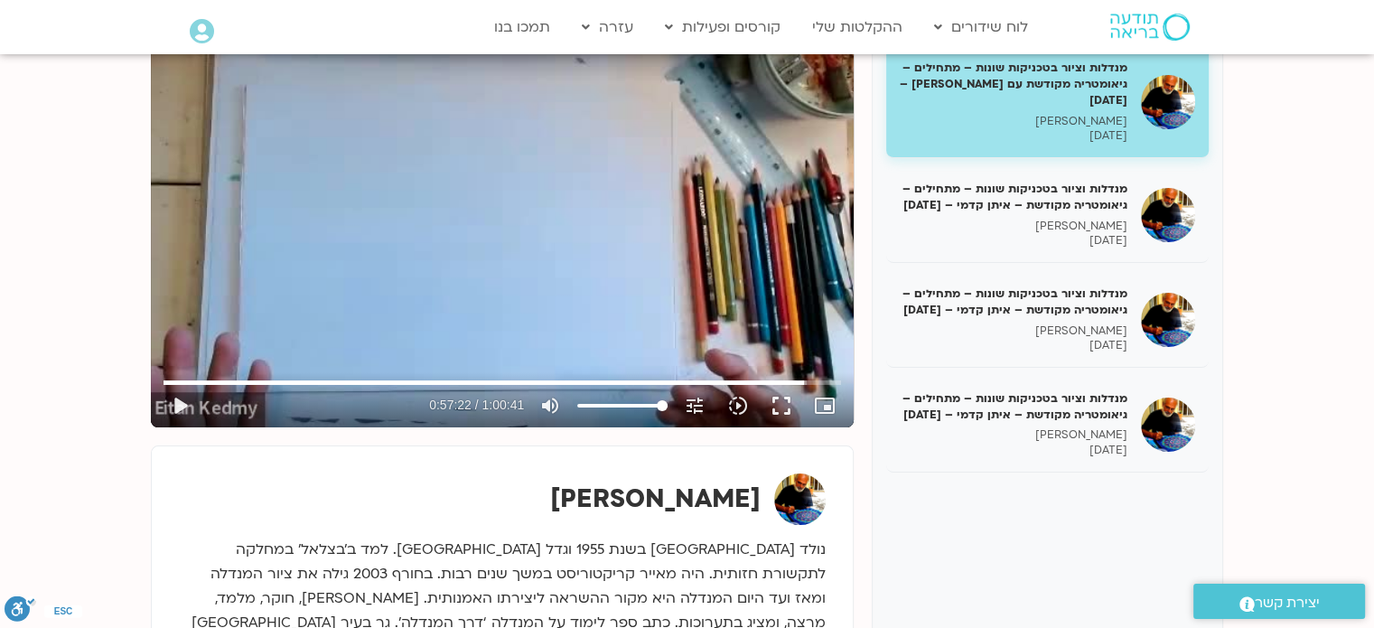
scroll to position [271, 0]
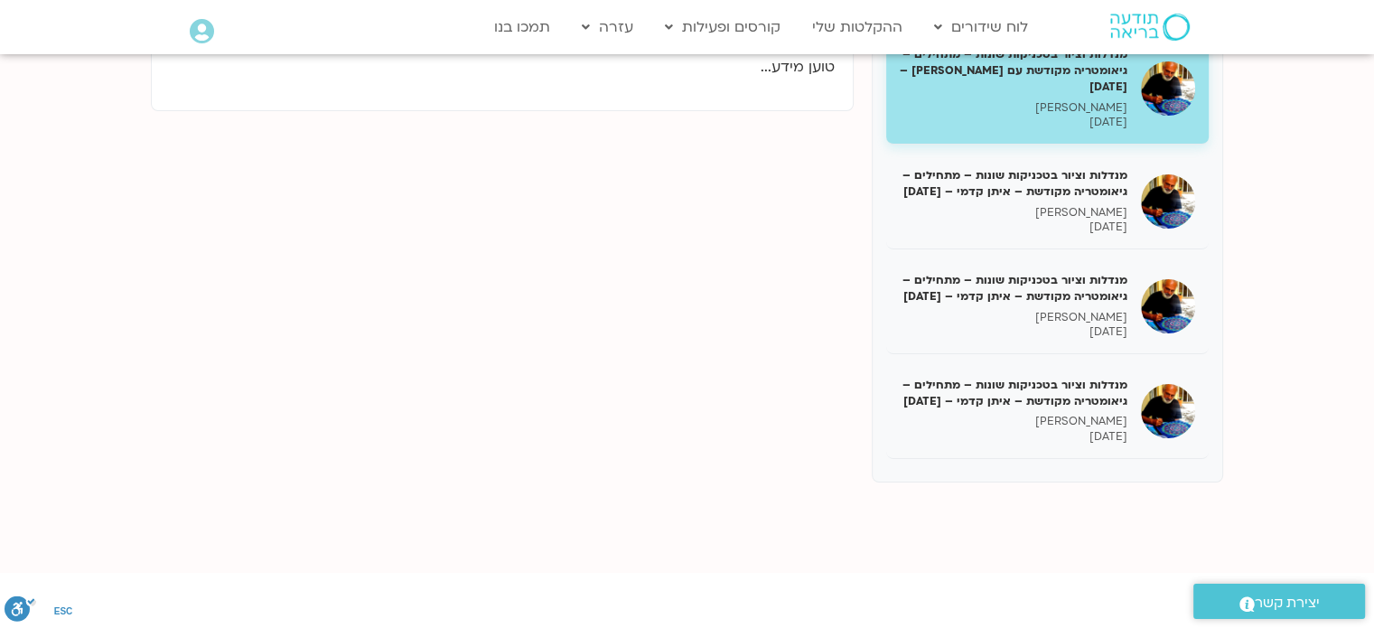
scroll to position [361, 0]
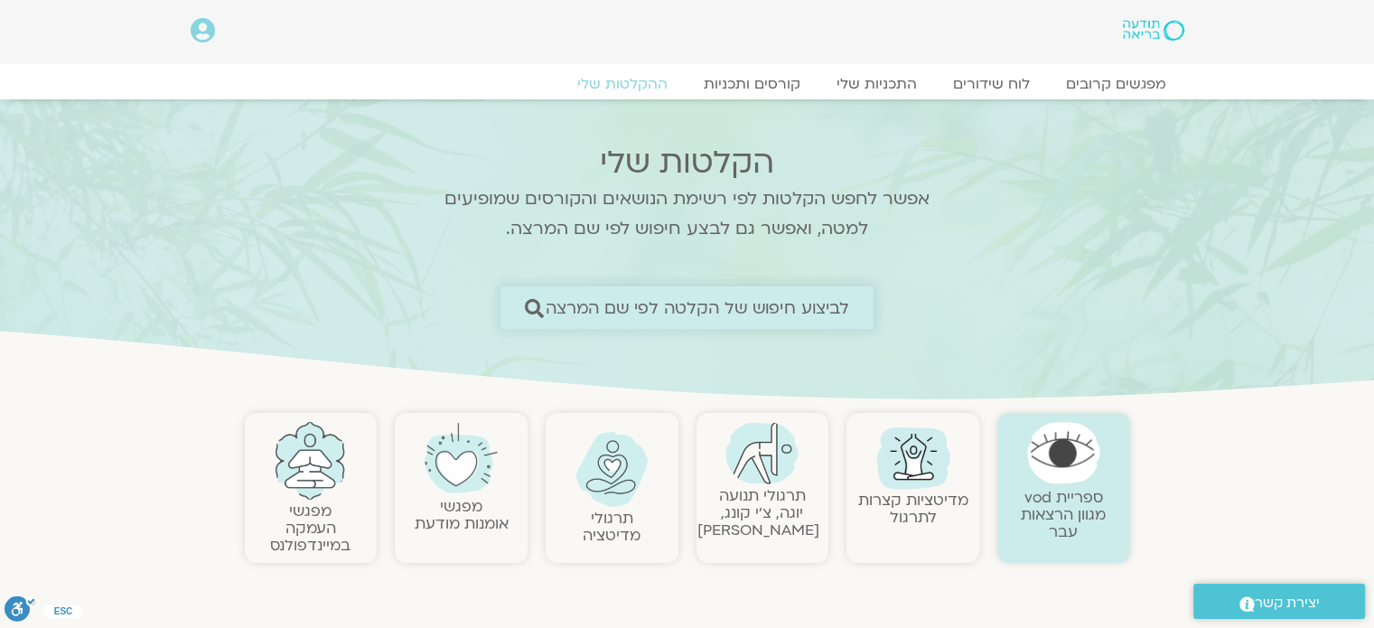
click at [669, 309] on span "לביצוע חיפוש של הקלטה לפי שם המרצה" at bounding box center [698, 307] width 304 height 19
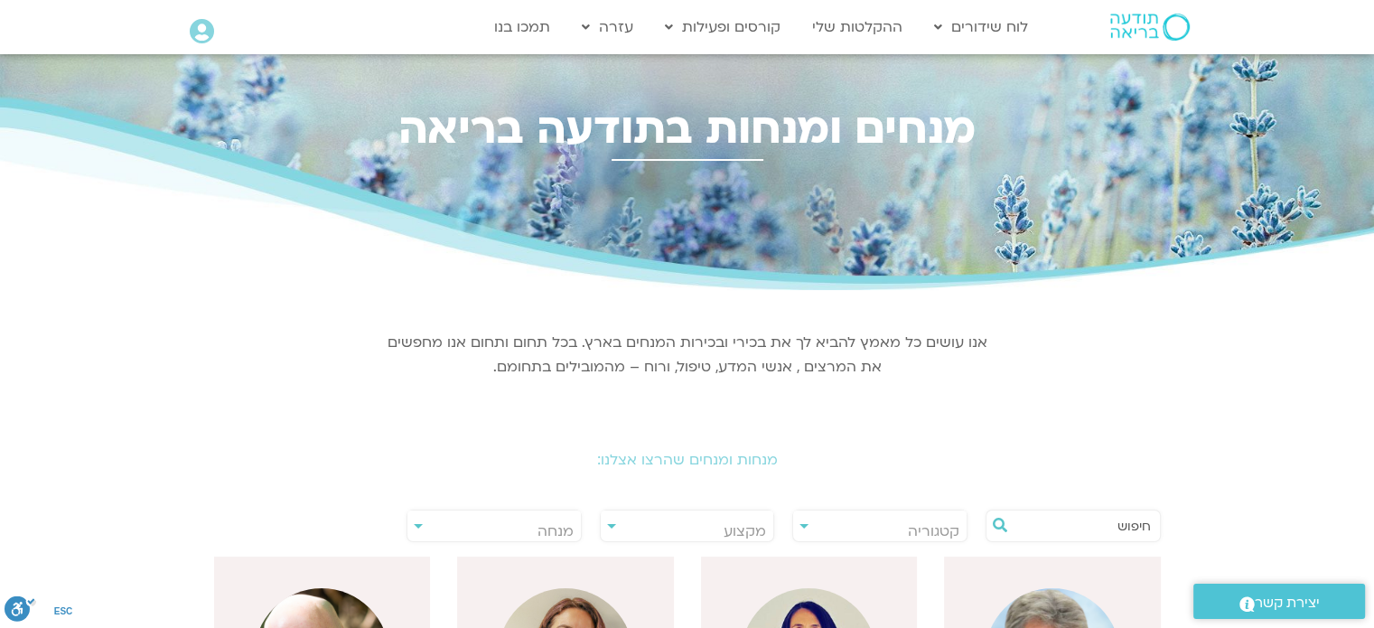
click at [774, 458] on h2 "מנחות ומנחים שהרצו אצלנו:" at bounding box center [688, 460] width 1012 height 16
click at [764, 468] on h2 "מנחות ומנחים שהרצו אצלנו:" at bounding box center [688, 460] width 1012 height 16
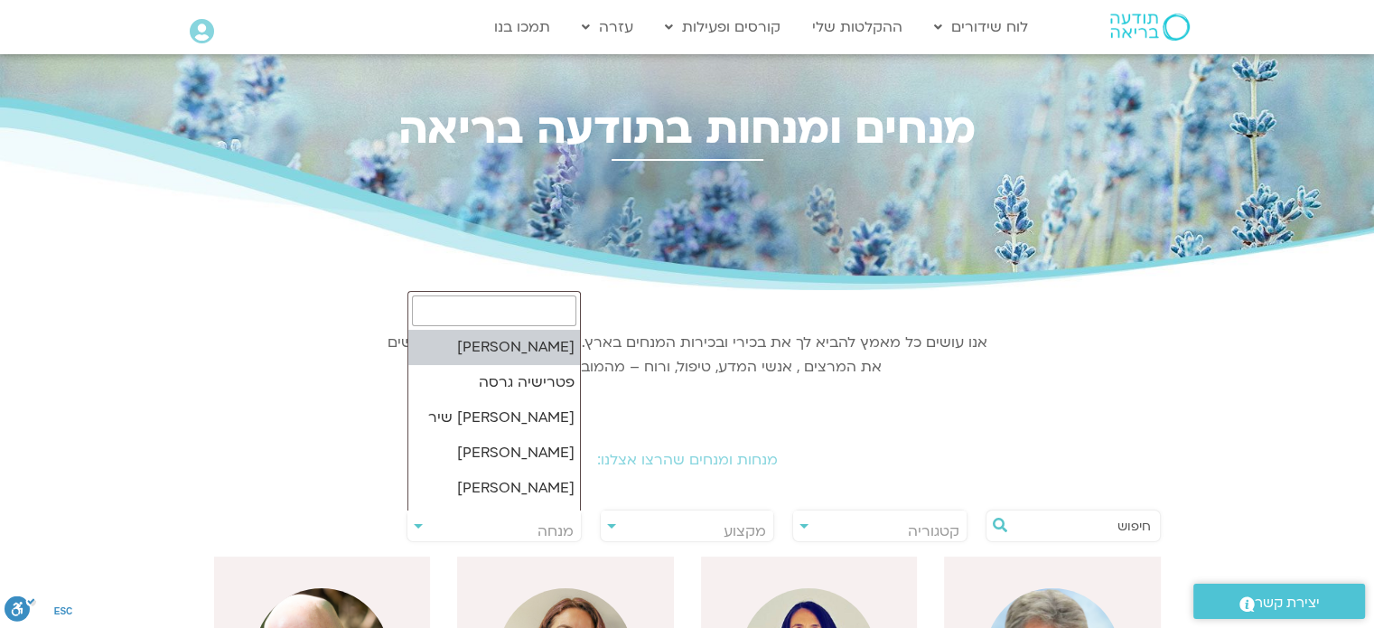
click at [566, 534] on span "מנחה" at bounding box center [555, 531] width 36 height 20
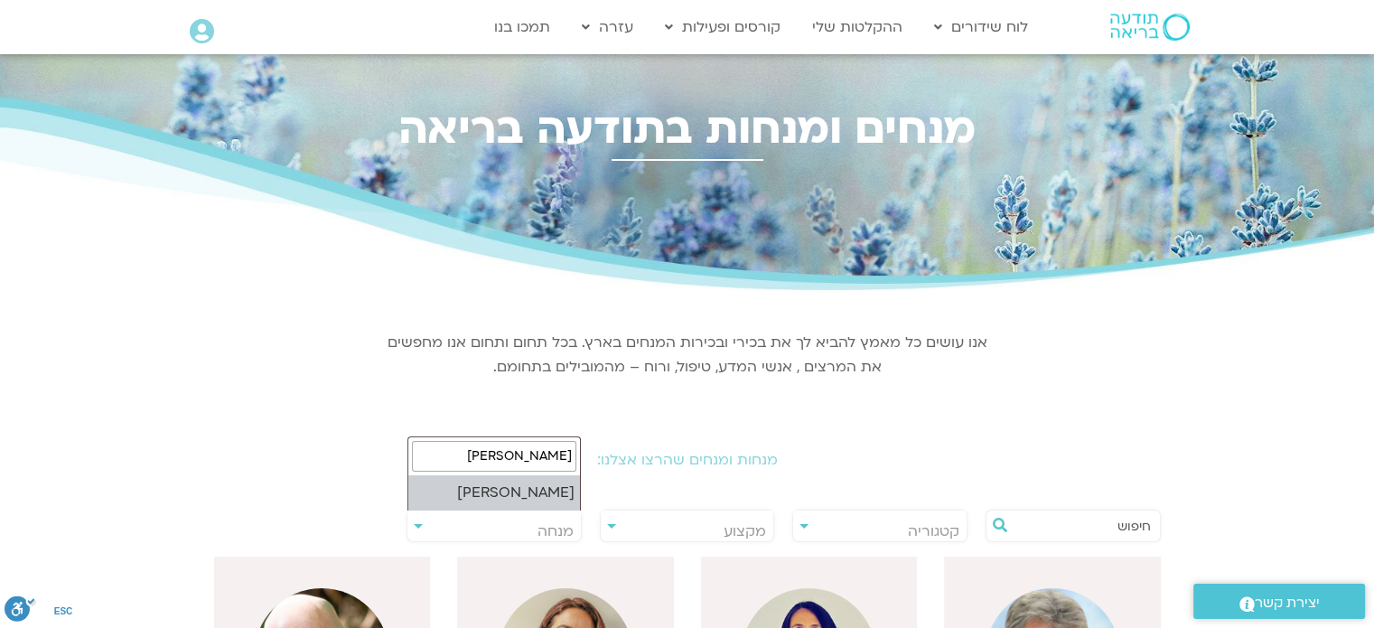
type input "דקל"
select select "******"
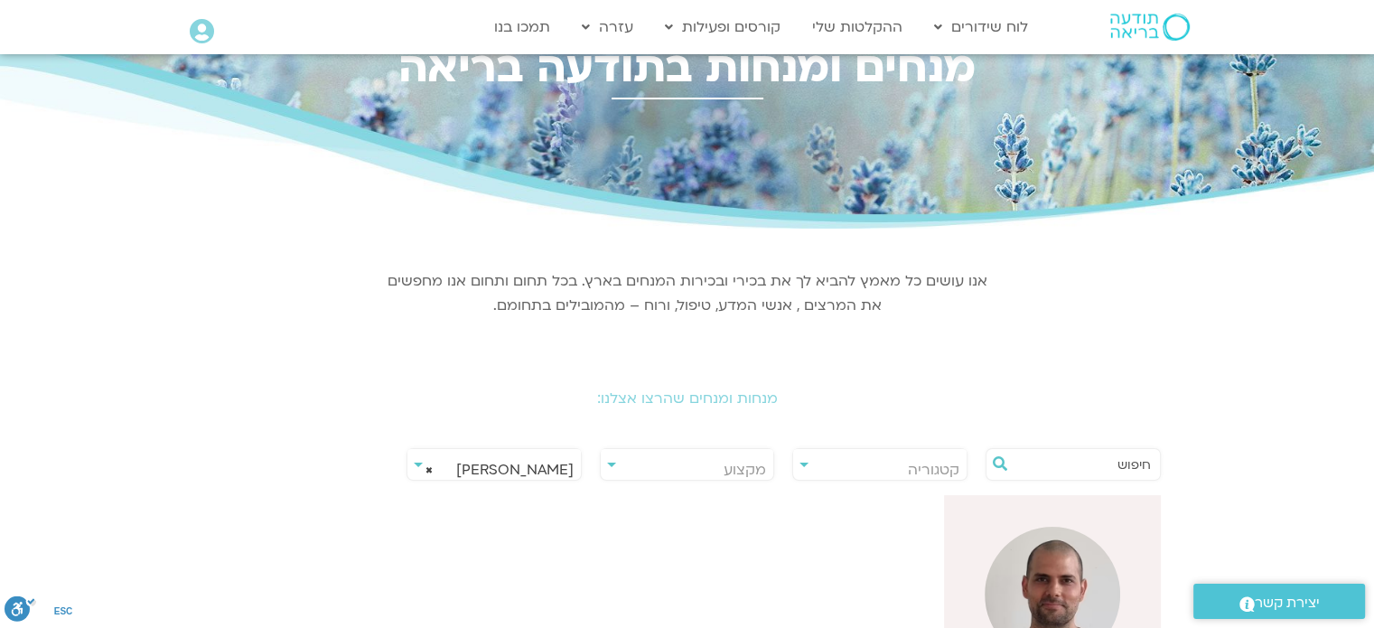
scroll to position [271, 0]
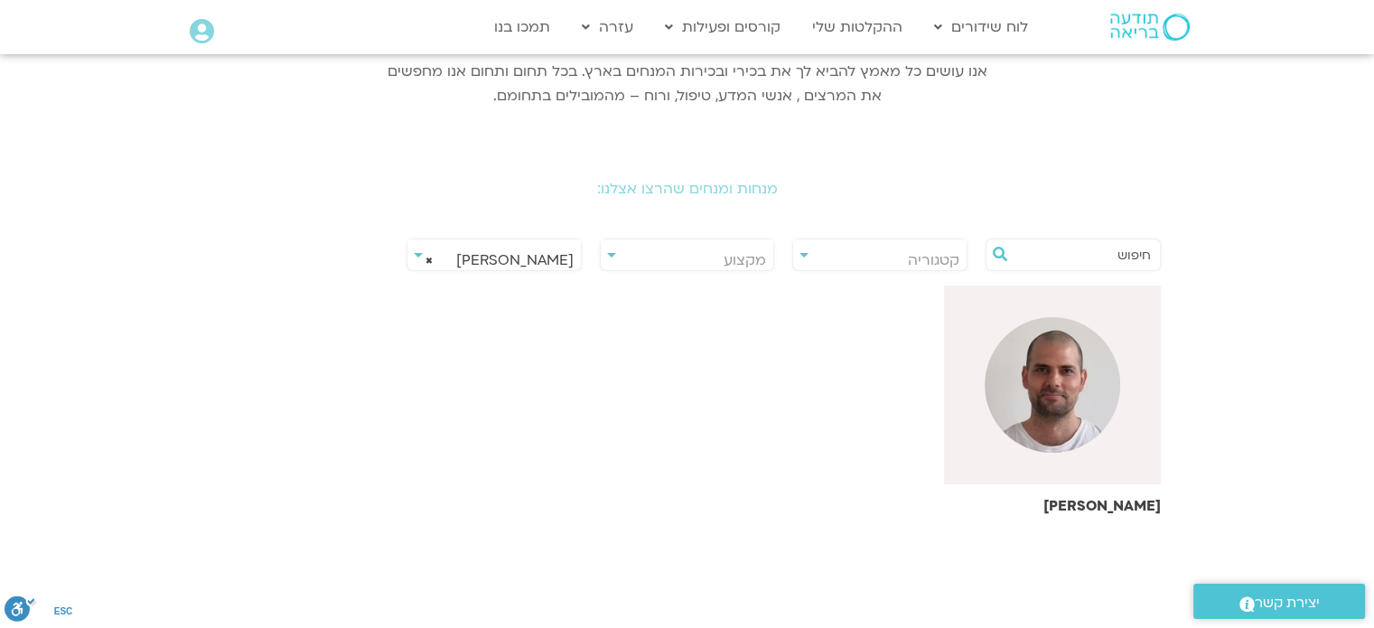
click at [1126, 509] on h6 "[PERSON_NAME]" at bounding box center [1052, 506] width 217 height 16
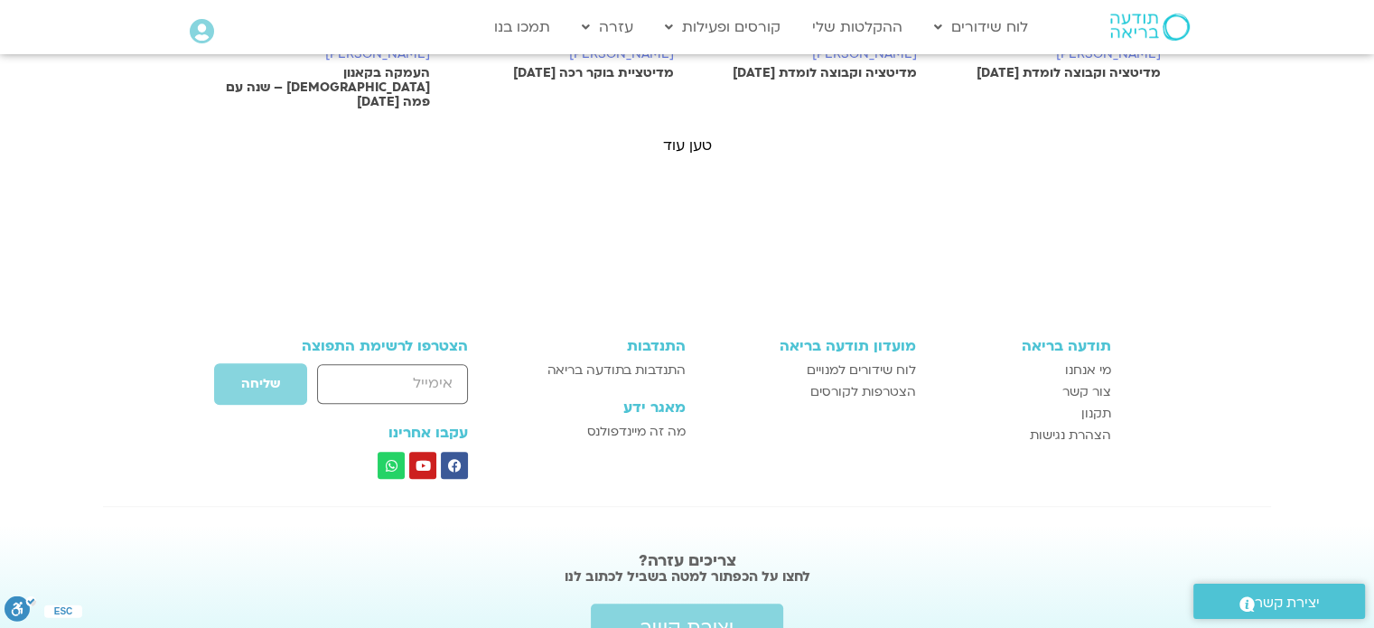
scroll to position [1536, 0]
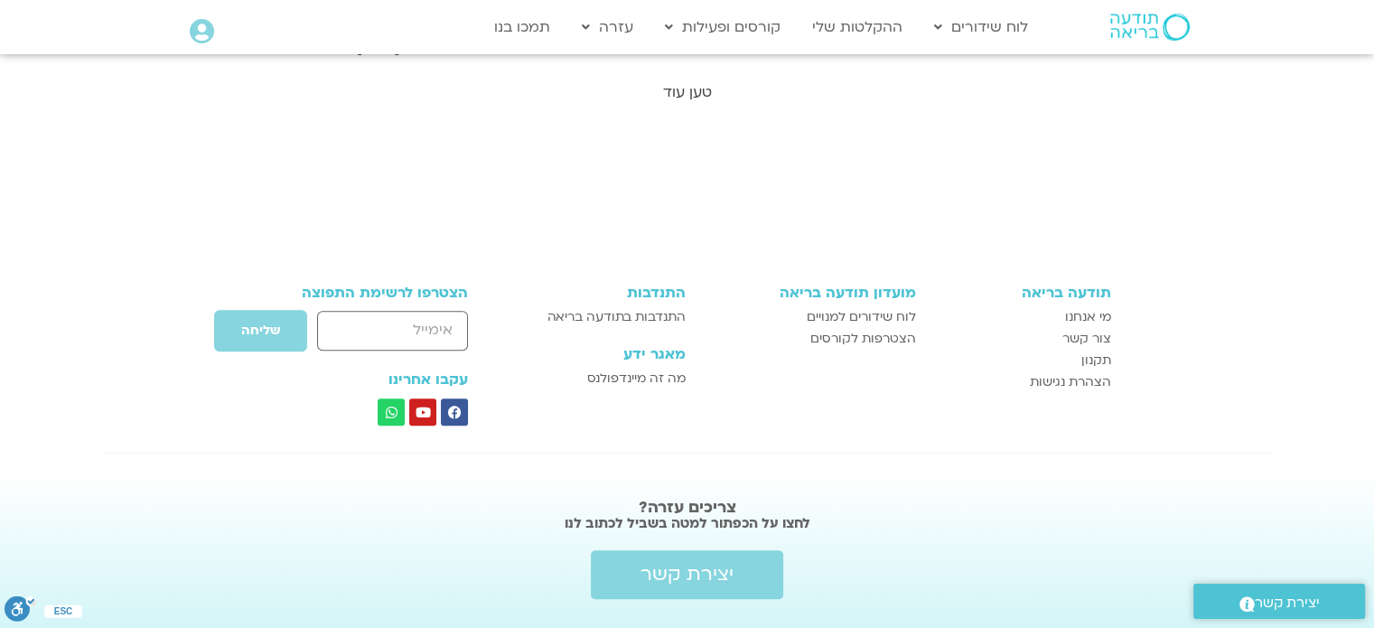
click at [703, 82] on link "טען עוד" at bounding box center [687, 92] width 49 height 20
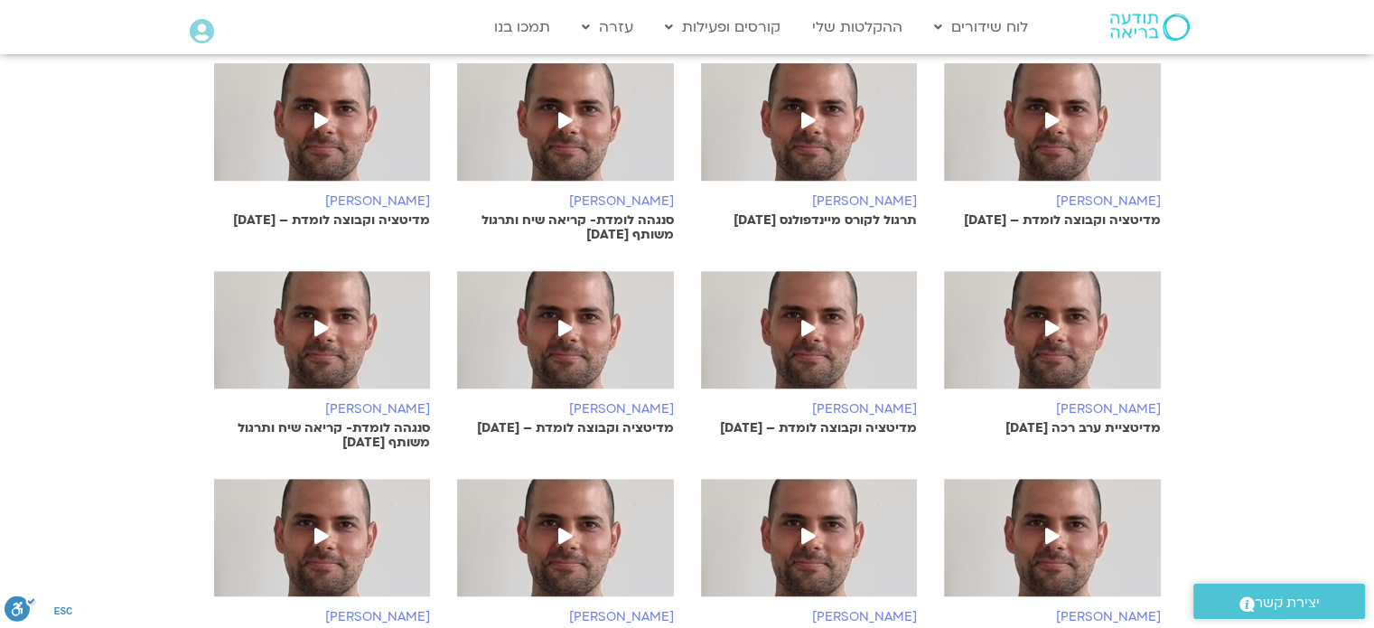
scroll to position [452, 0]
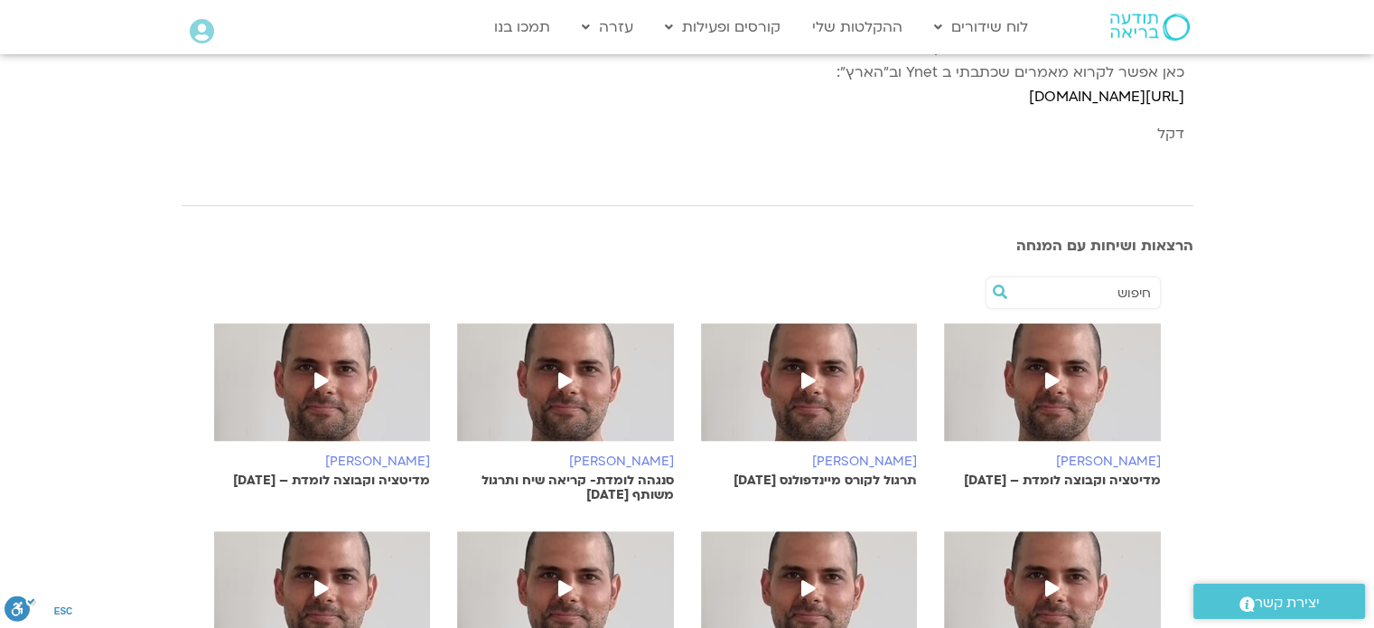
click at [560, 385] on icon at bounding box center [565, 380] width 14 height 16
